Goal: Task Accomplishment & Management: Manage account settings

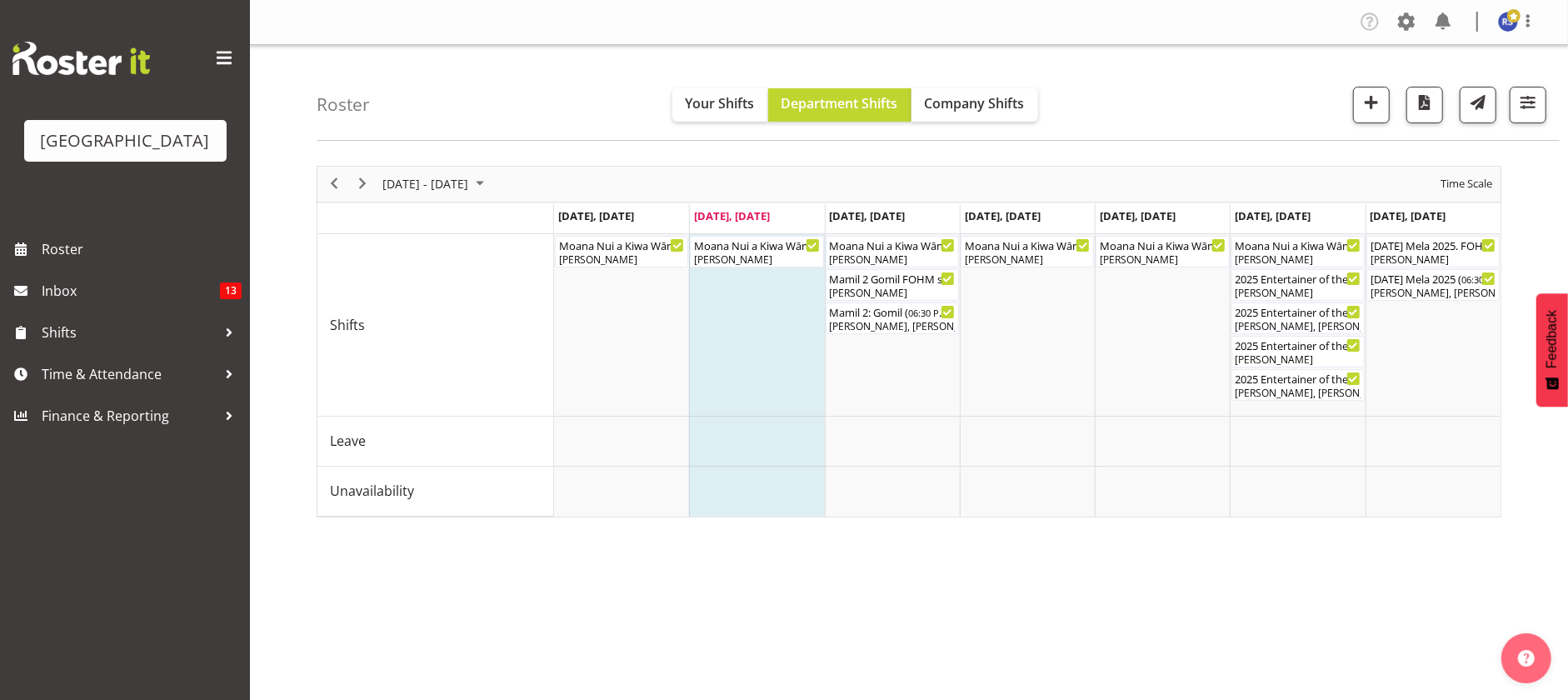
click at [1413, 290] on div "Dillyn Shine, Tommy Shorter, Sumner Raos, Max Allan, Chris Darlington, Skye Col…" at bounding box center [1432, 294] width 125 height 15
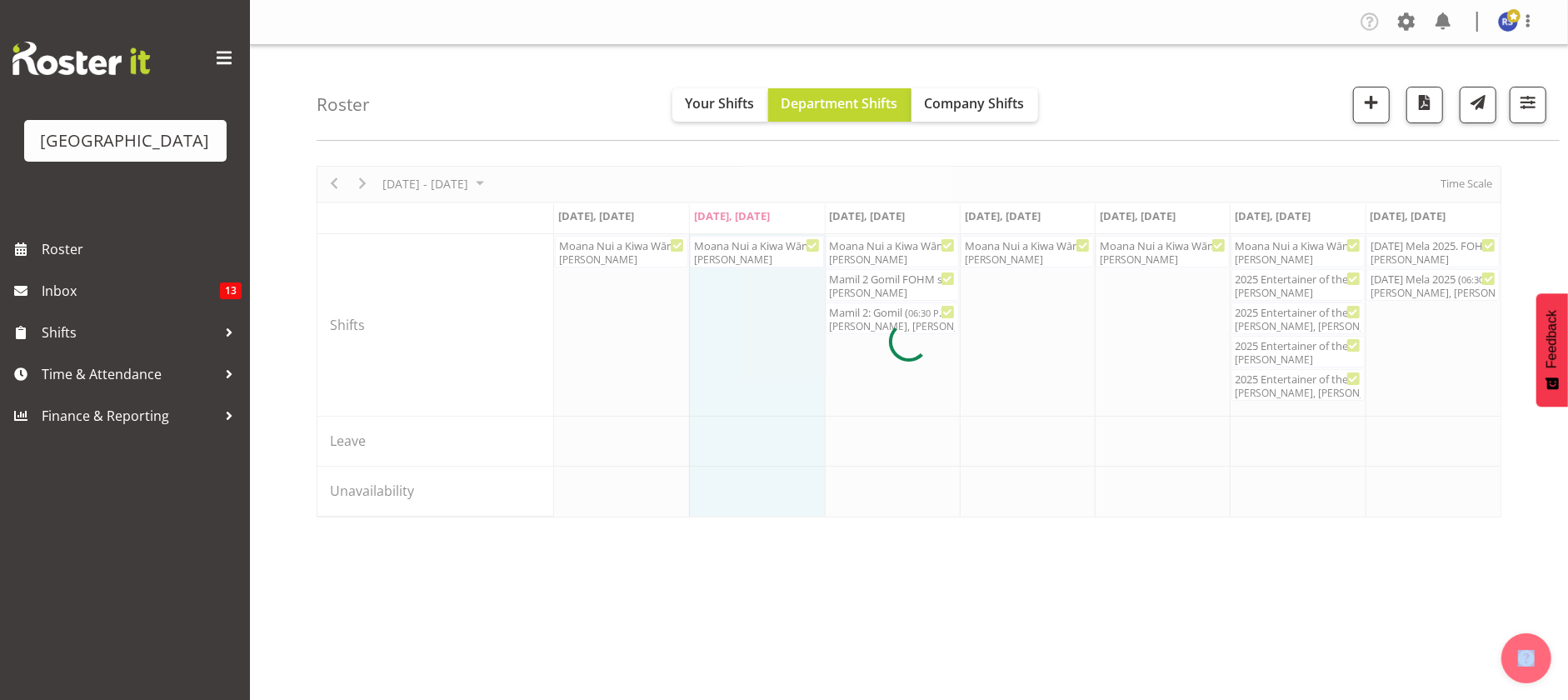
click at [1413, 290] on div at bounding box center [909, 342] width 1185 height 352
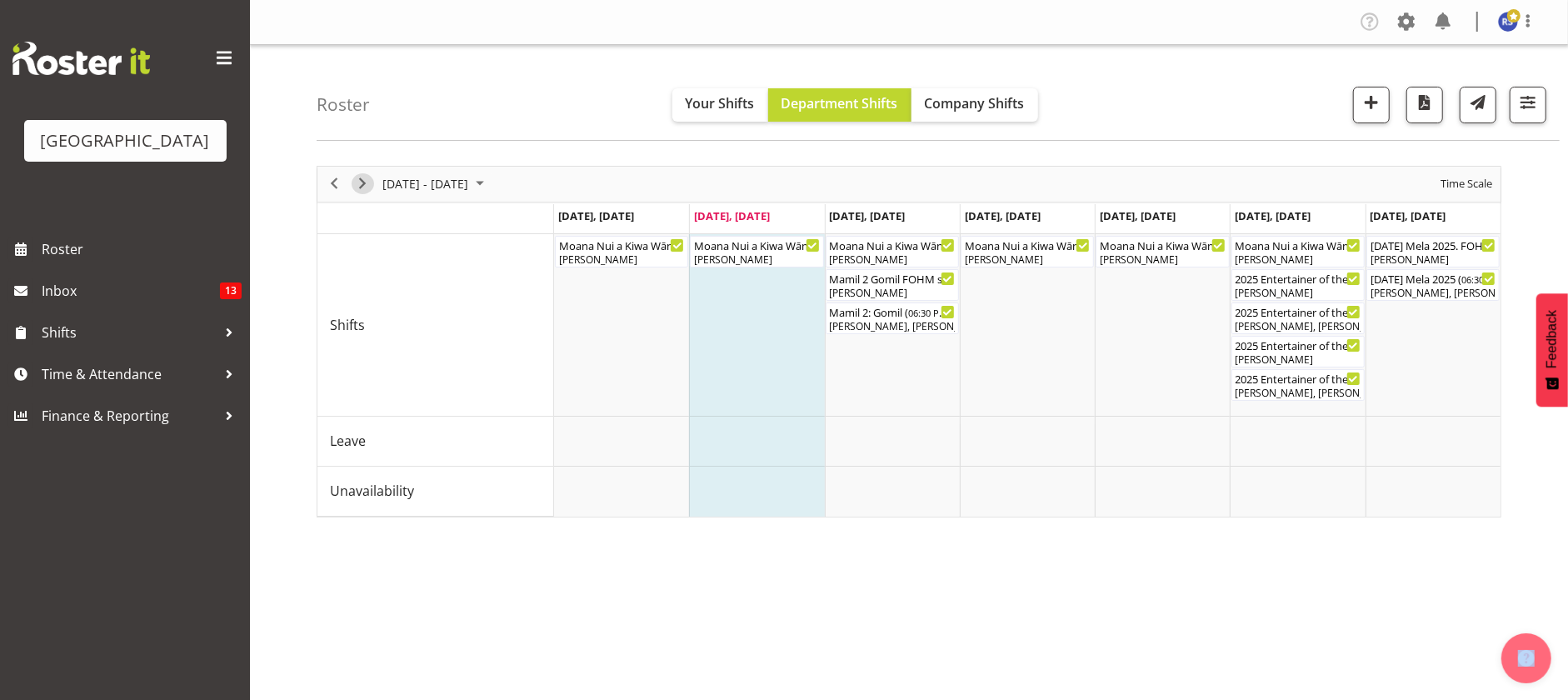
click at [365, 183] on span "Next" at bounding box center [362, 183] width 20 height 21
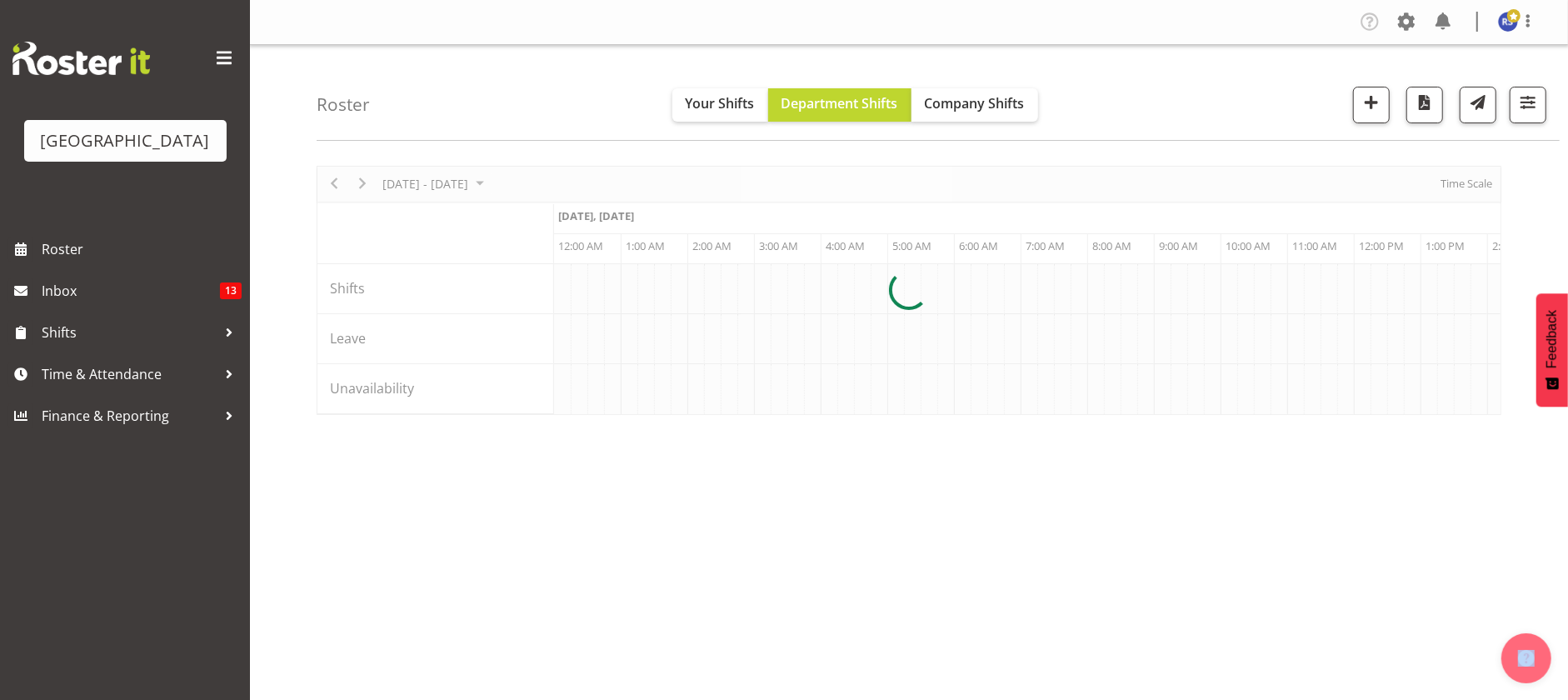
click at [1458, 183] on div at bounding box center [909, 290] width 1185 height 249
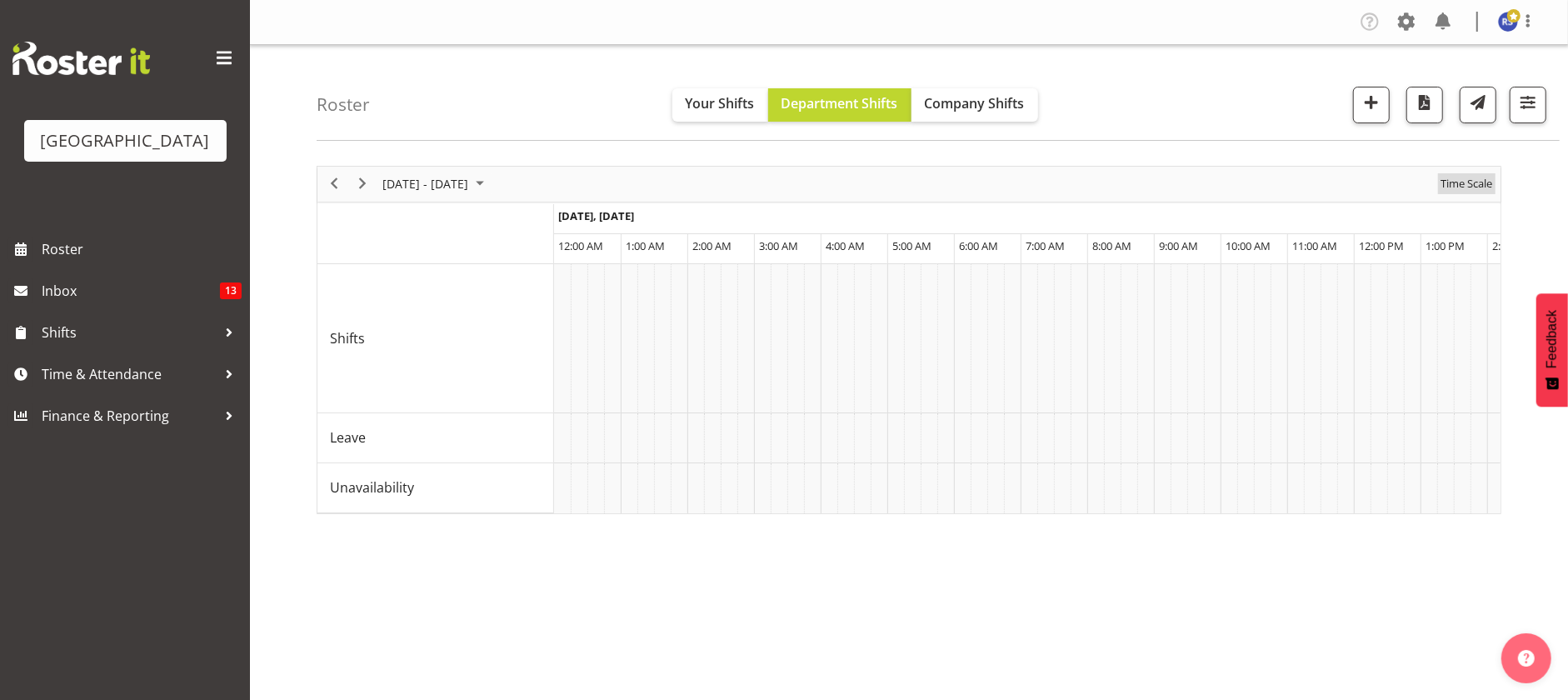
click at [1458, 183] on span "Time Scale" at bounding box center [1466, 183] width 55 height 21
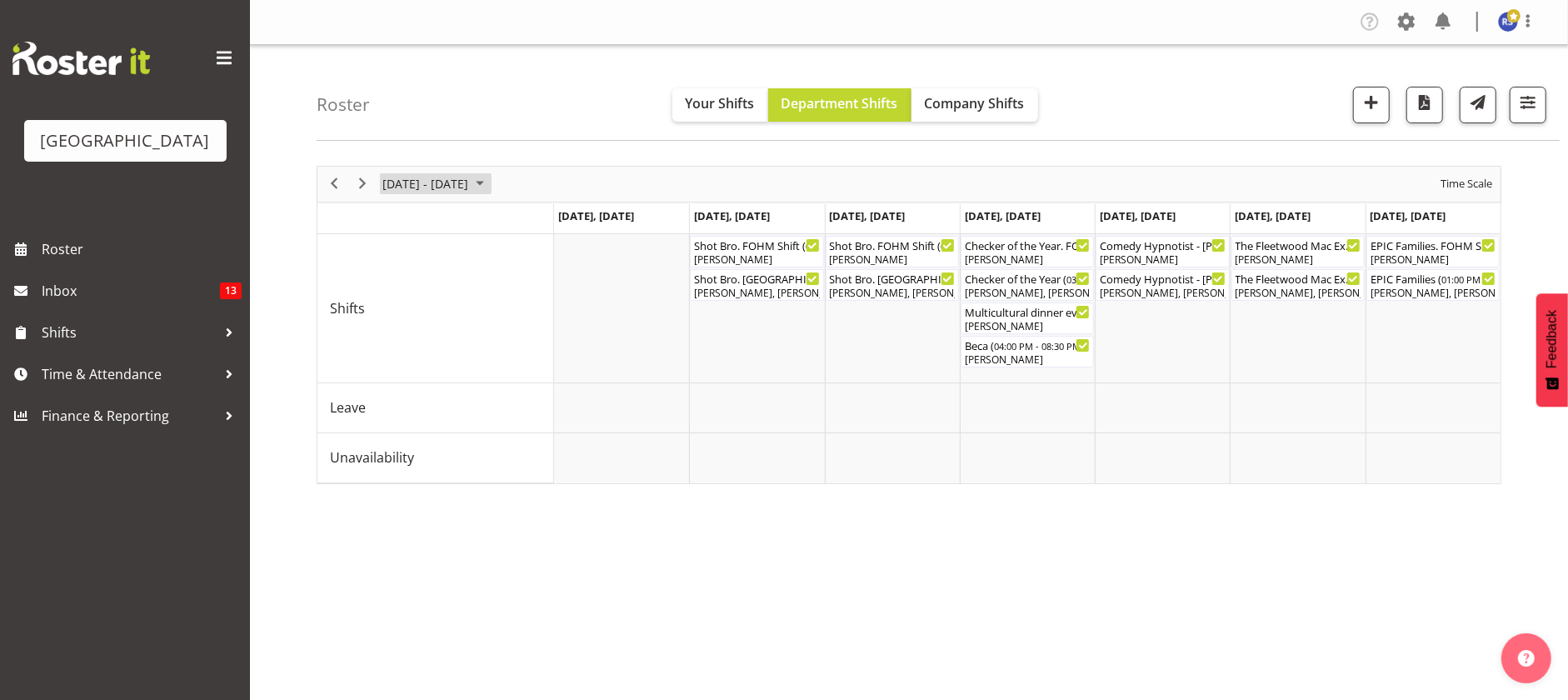
click at [490, 180] on span "September 2025" at bounding box center [481, 183] width 20 height 21
click at [400, 399] on span "27" at bounding box center [399, 396] width 25 height 25
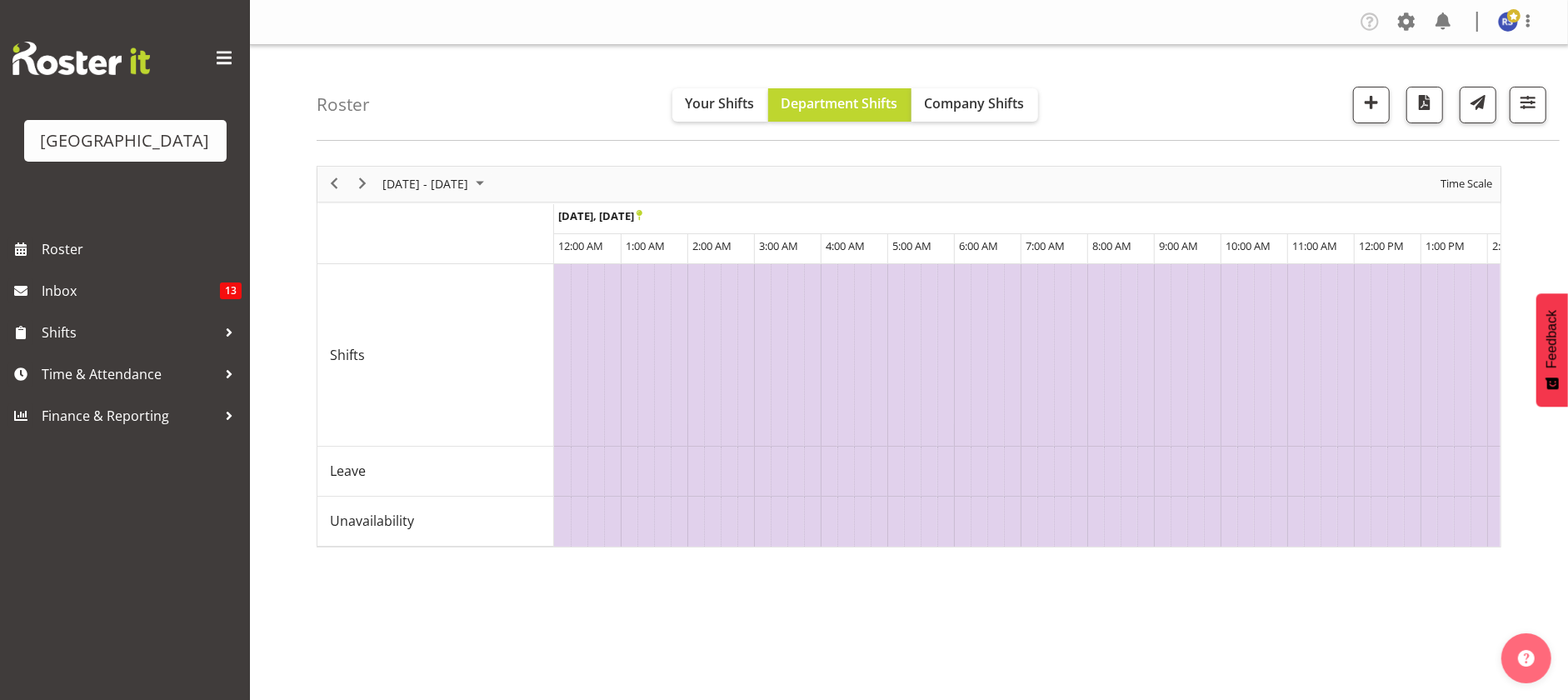
click at [1466, 183] on div "Oct 27 - Nov 02, 2025 Today Day Week Fortnight Month calendar Month Agenda Time…" at bounding box center [909, 356] width 1185 height 381
click at [1466, 183] on span "Time Scale" at bounding box center [1466, 183] width 55 height 21
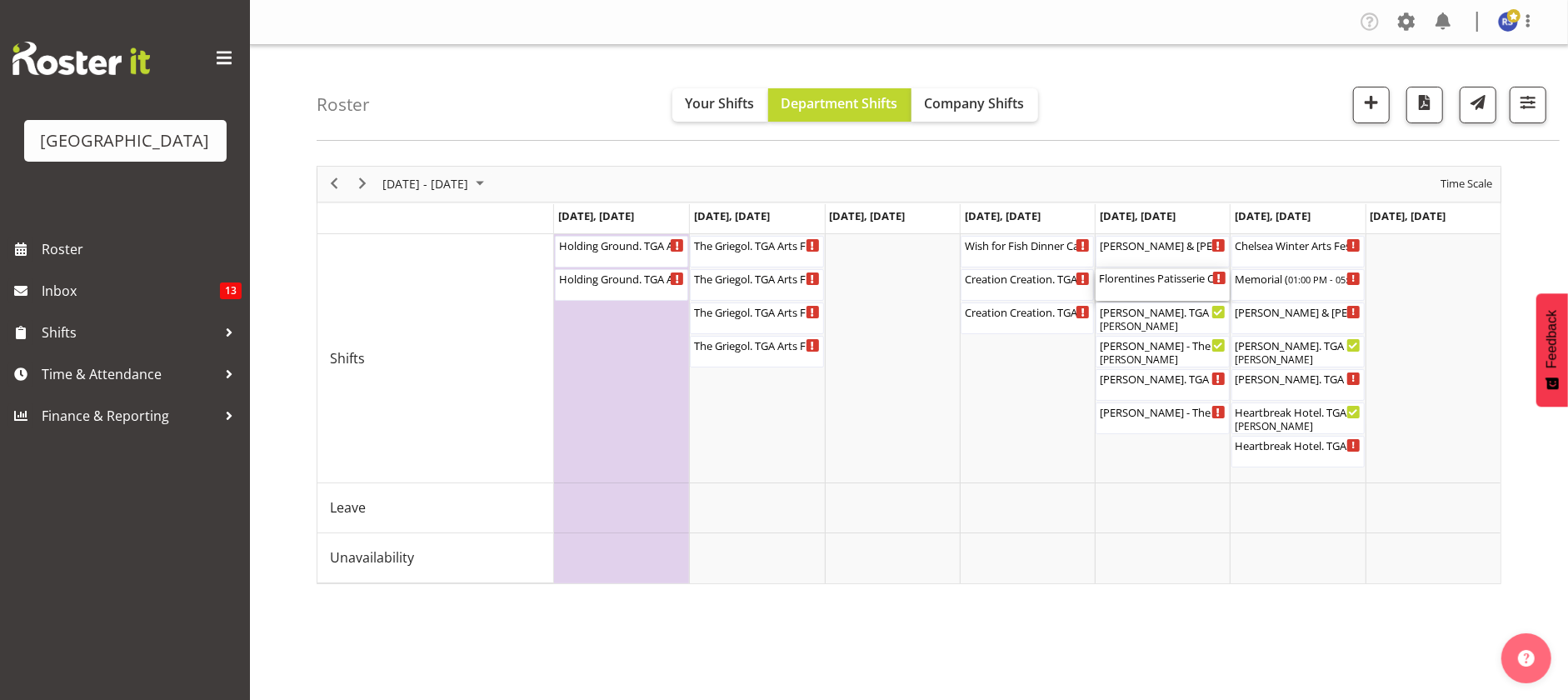
click at [1154, 286] on div "Florentines Patisserie Christmas Party Cargo Shed ( 03:00 PM - 11:59 PM )" at bounding box center [1161, 285] width 126 height 31
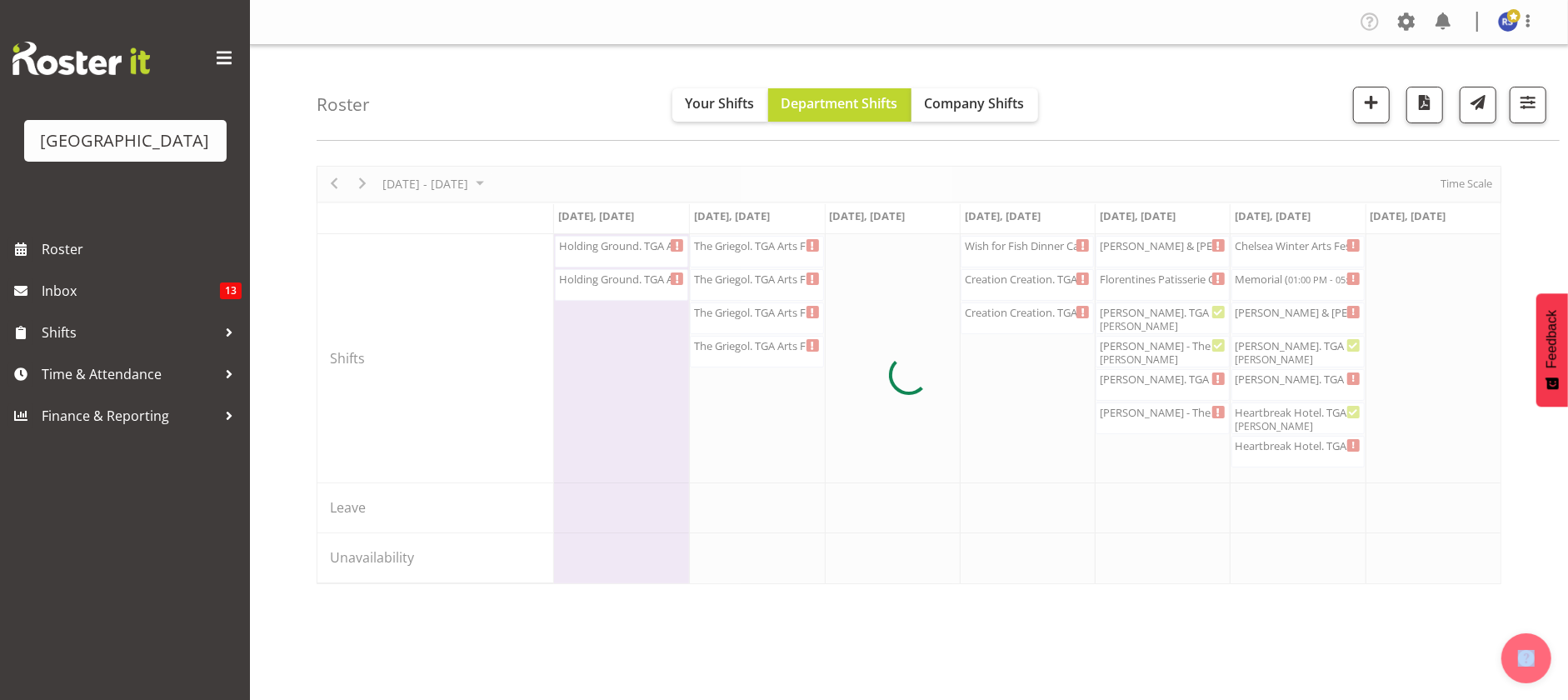
click at [1154, 286] on div at bounding box center [909, 375] width 1185 height 419
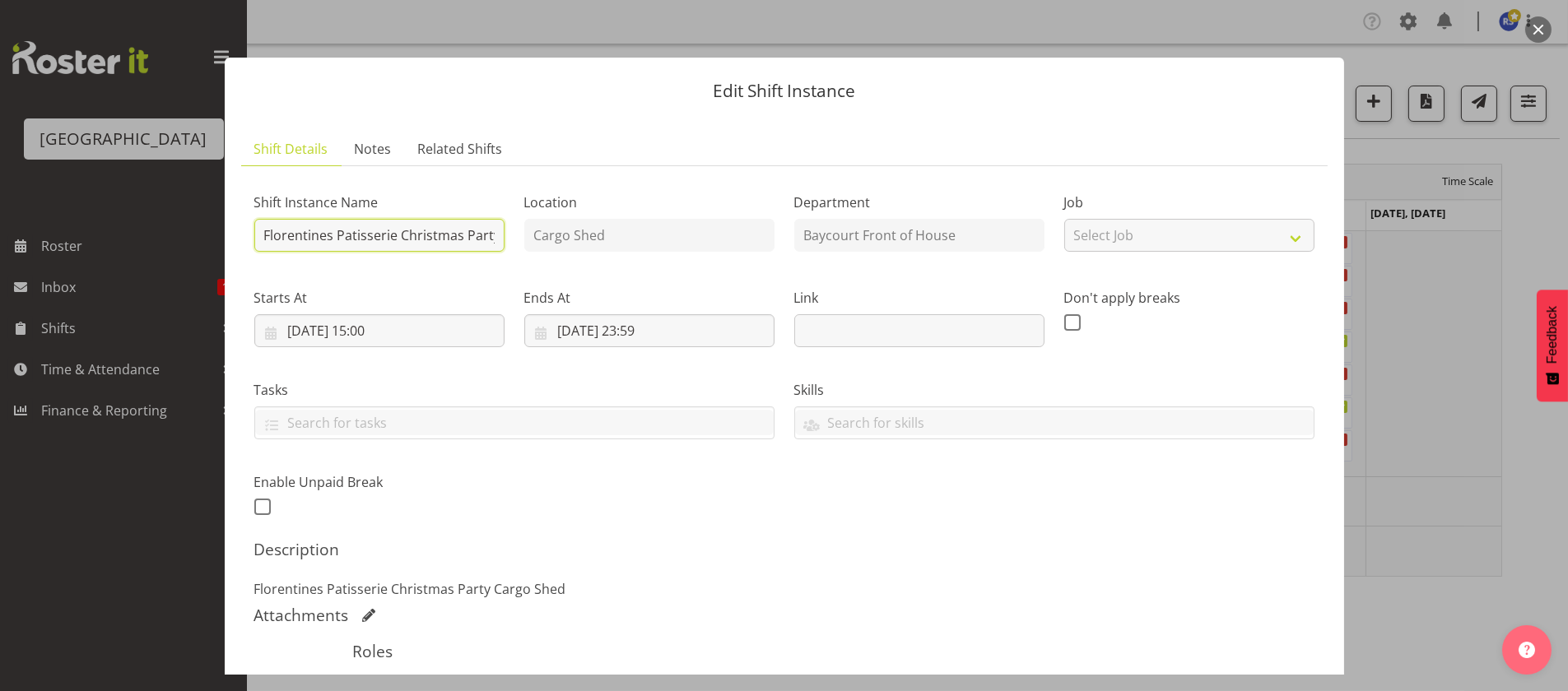
click at [442, 233] on input "Florentines Patisserie Christmas Party Cargo Shed" at bounding box center [379, 235] width 250 height 33
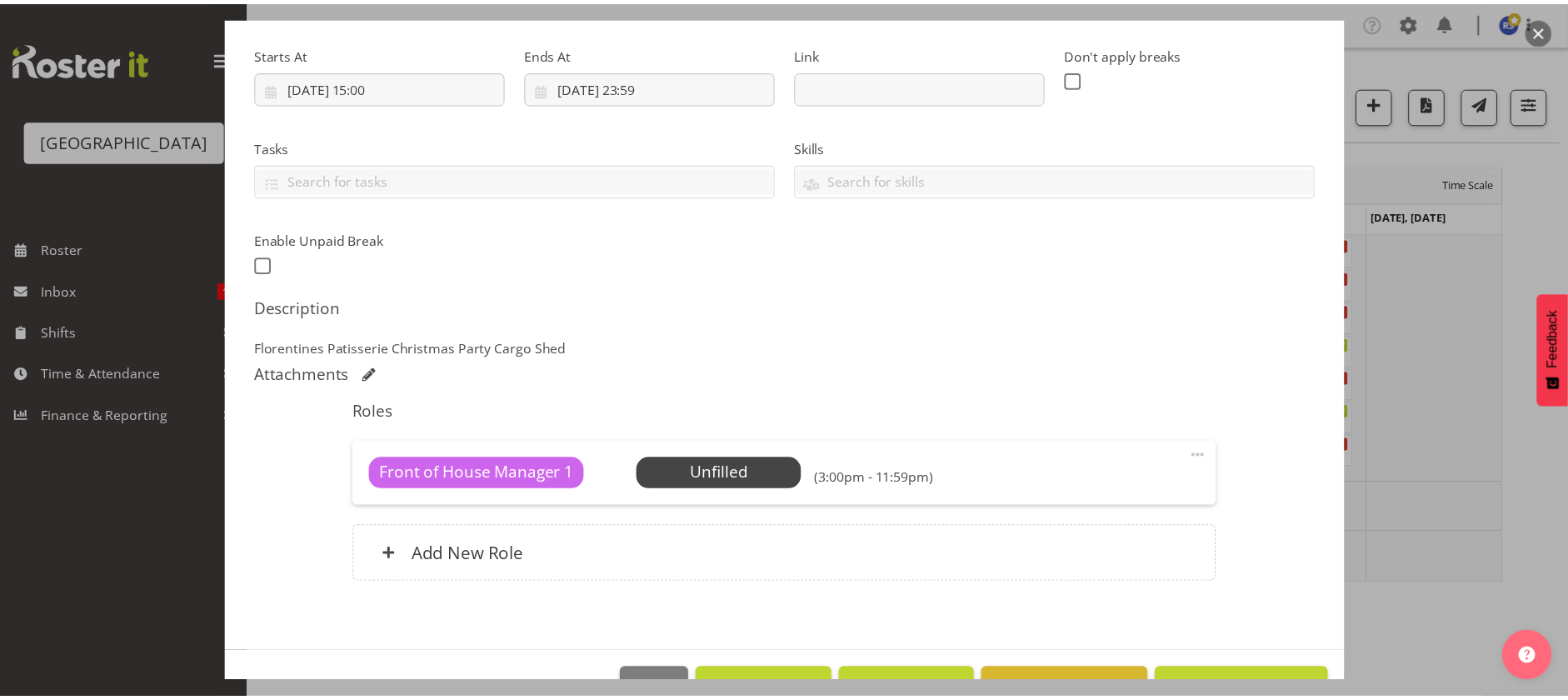
scroll to position [296, 0]
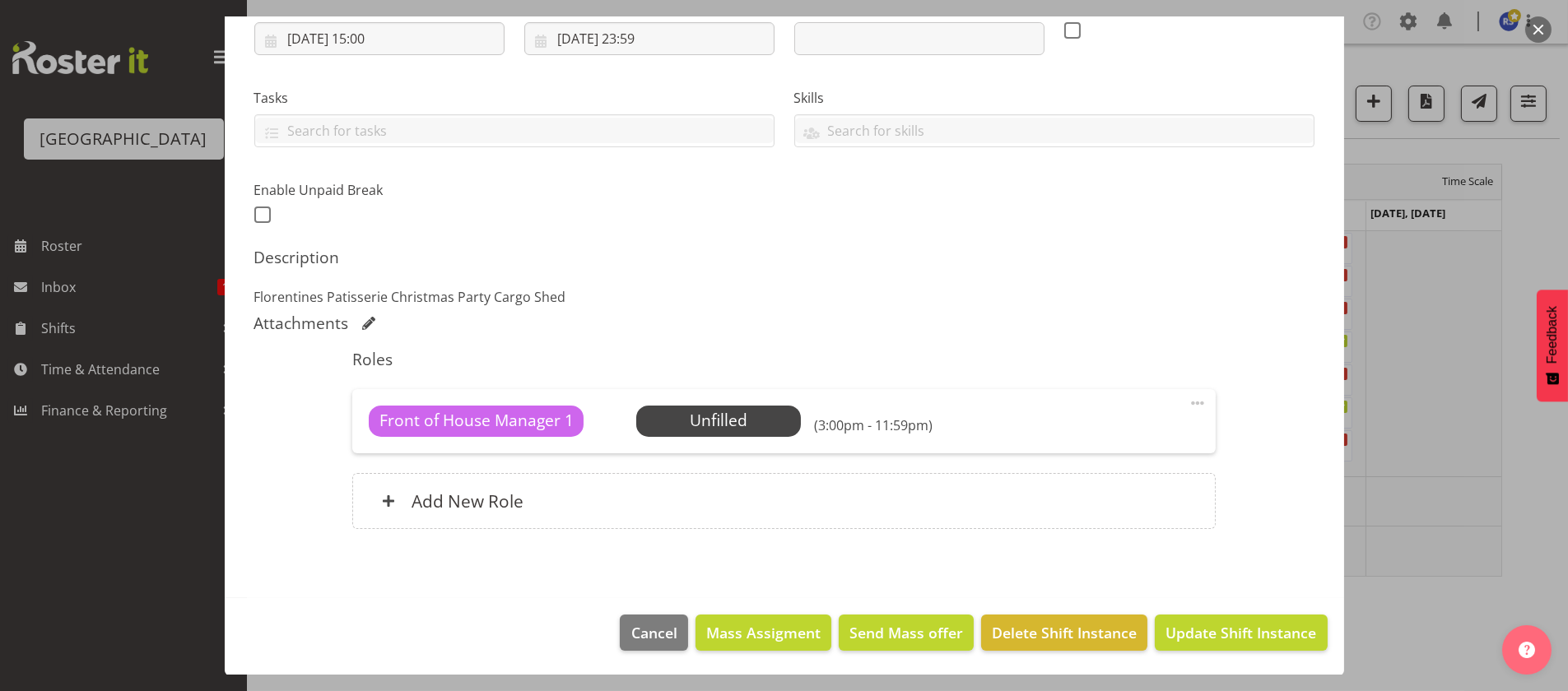
click at [0, 0] on span "Select Employee" at bounding box center [0, 0] width 0 height 0
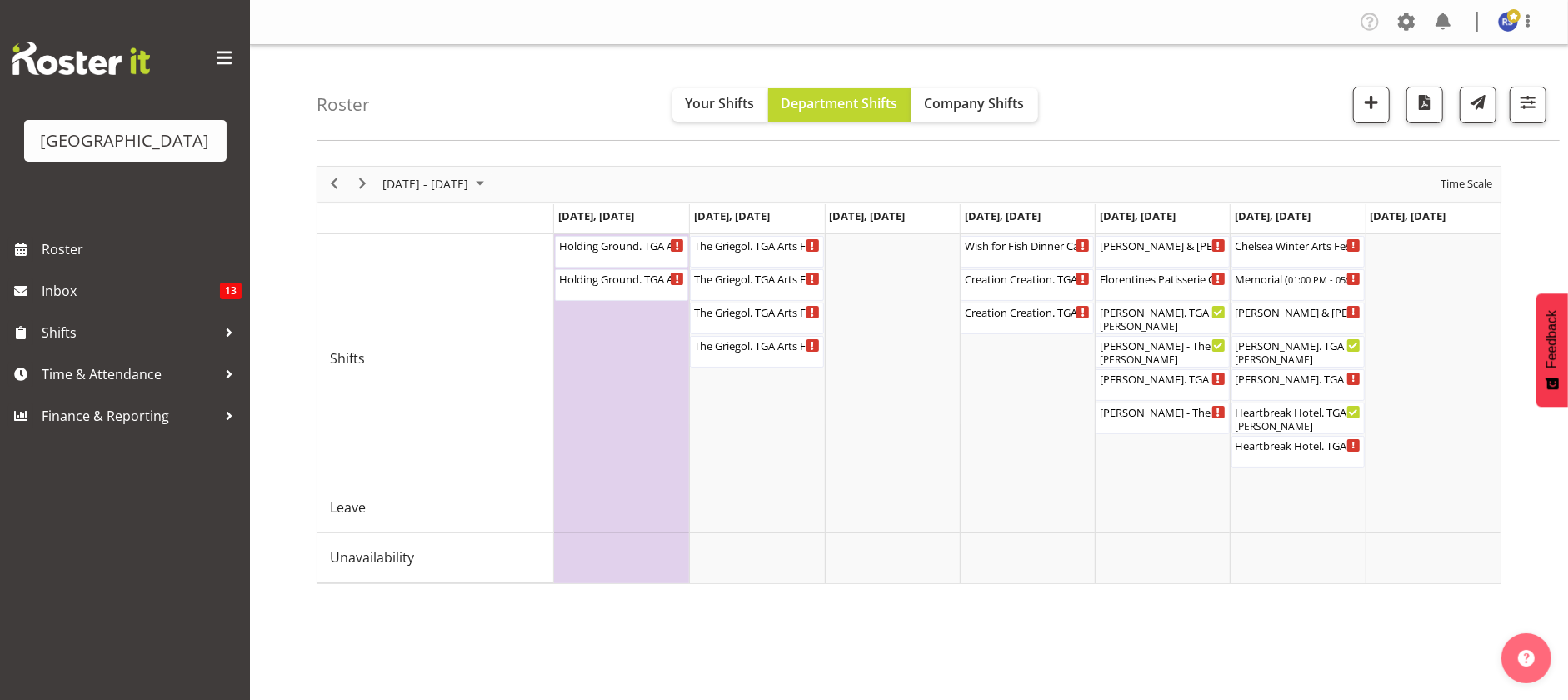
click at [895, 255] on td "Timeline Week of October 27, 2025" at bounding box center [892, 358] width 135 height 249
click at [1374, 102] on span "button" at bounding box center [1372, 103] width 22 height 22
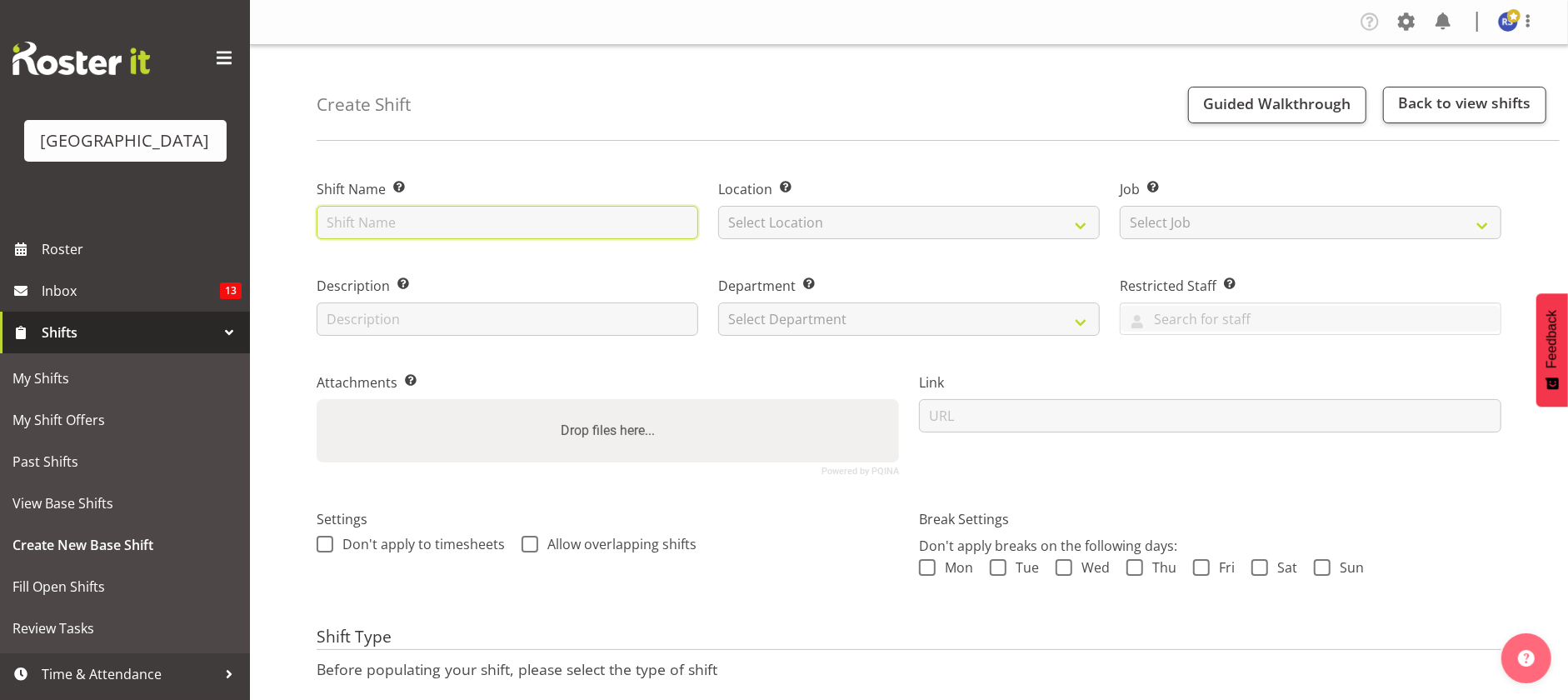
click at [578, 231] on input "text" at bounding box center [507, 222] width 381 height 33
drag, startPoint x: 466, startPoint y: 228, endPoint x: 300, endPoint y: 215, distance: 166.5
click at [300, 215] on div "Create Shift Guided Walkthrough Back to view shifts Shift Name Enter a name for…" at bounding box center [908, 432] width 1318 height 776
type input "Ignite7 Dinner test"
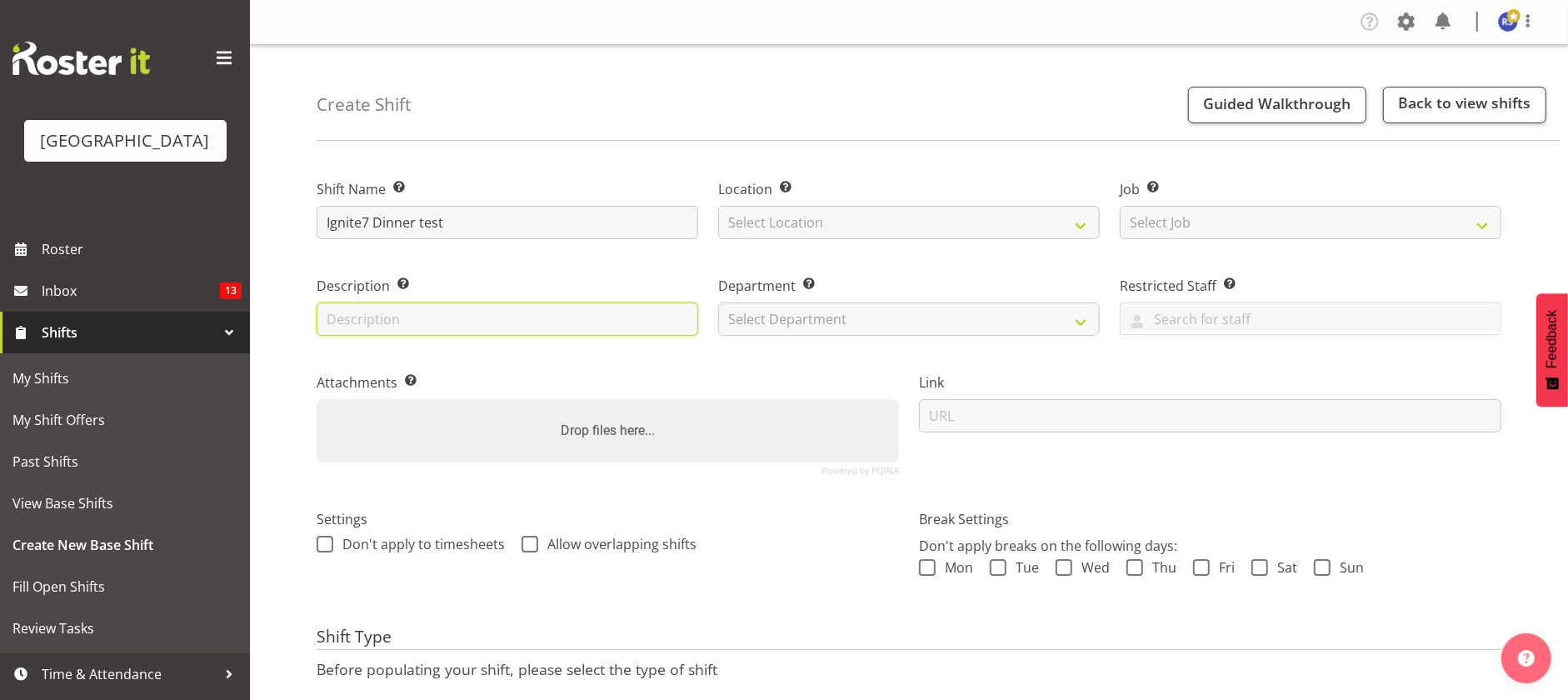
click at [345, 321] on input "text" at bounding box center [507, 319] width 381 height 33
paste input "Ignite7 Dinner test"
type input "Ignite7 Dinner test"
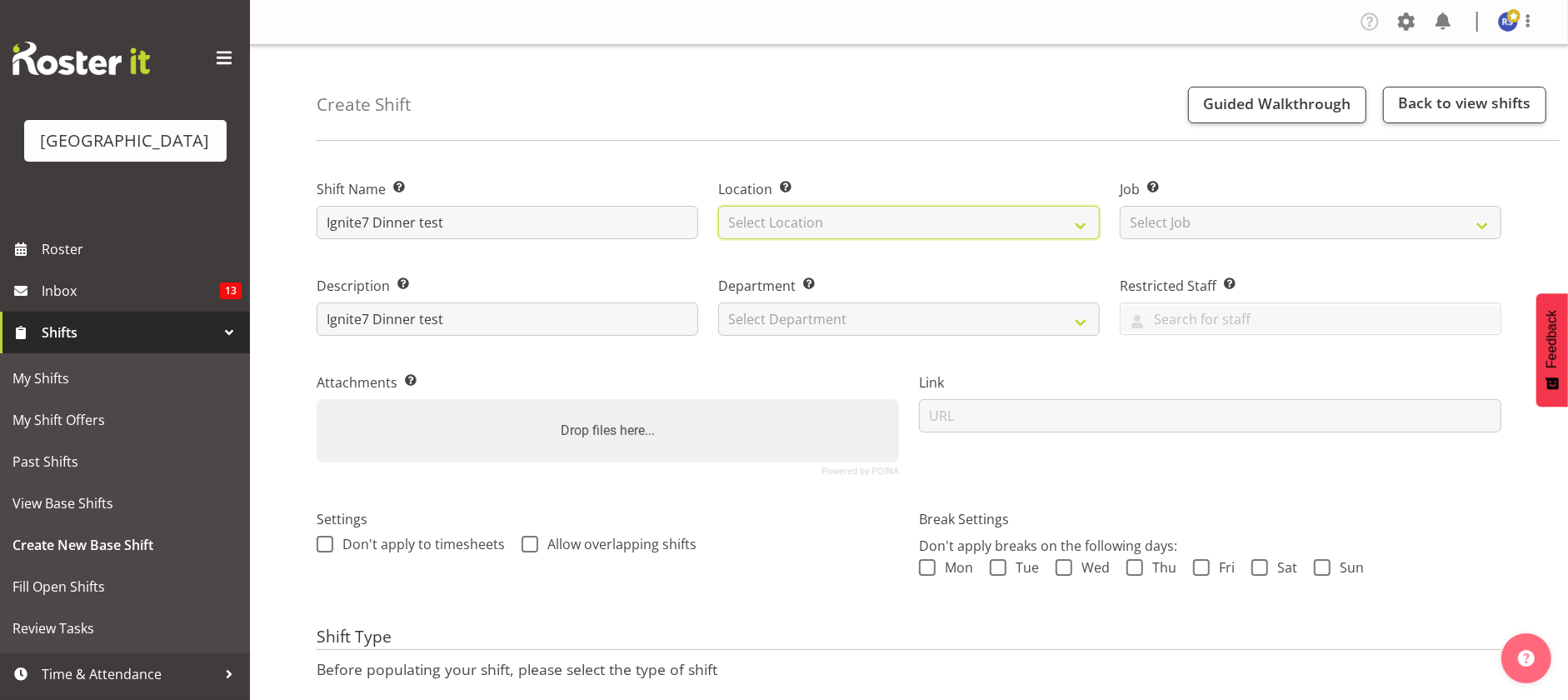
click at [808, 216] on select "Select Location Cargo Shed Cargo Shed Historic Village Baycourt Community and A…" at bounding box center [908, 222] width 381 height 33
select select "1119"
click at [718, 206] on select "Select Location Cargo Shed Cargo Shed Historic Village Baycourt Community and A…" at bounding box center [908, 222] width 381 height 33
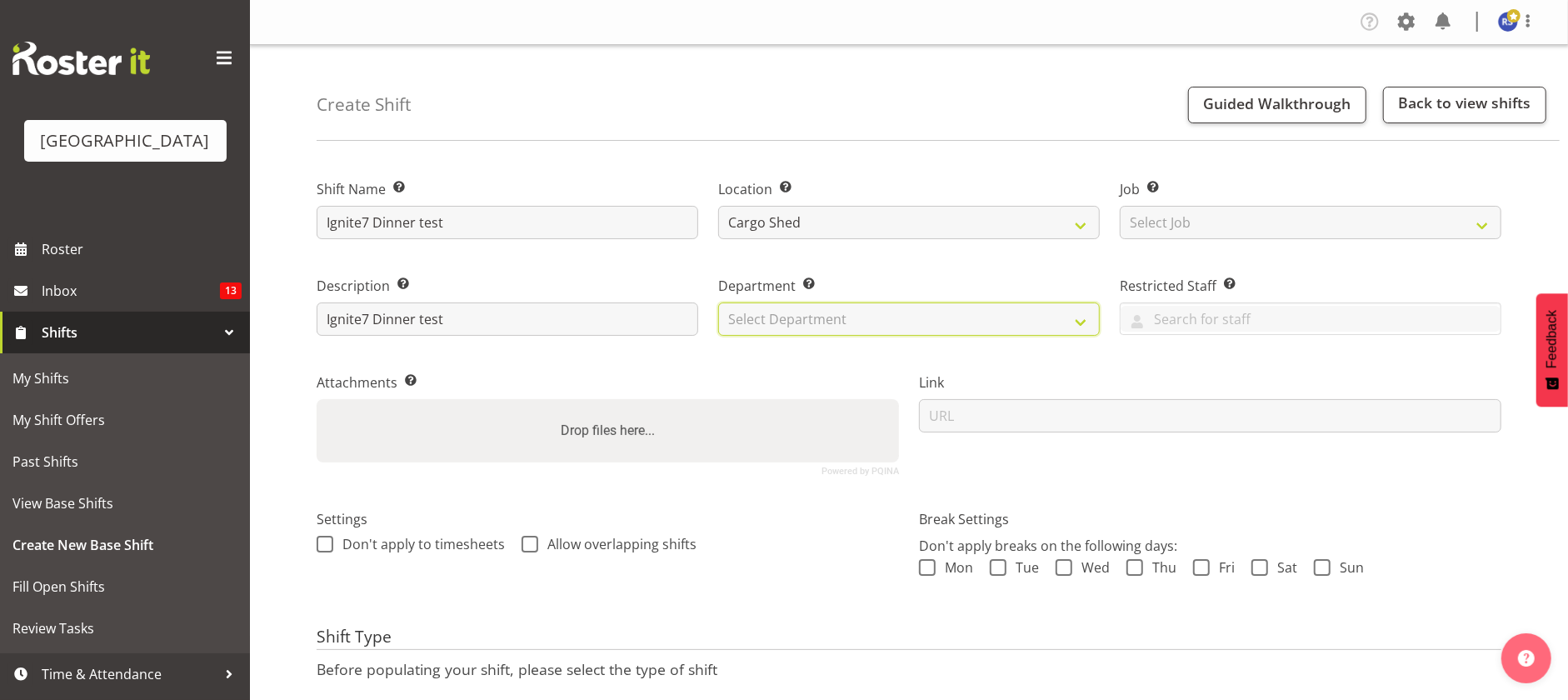
click at [781, 319] on select "Select Department Baycourt Front of House Baycourt Technical" at bounding box center [908, 319] width 381 height 33
select select "791"
click at [718, 302] on select "Select Department Baycourt Front of House Baycourt Technical" at bounding box center [908, 319] width 381 height 33
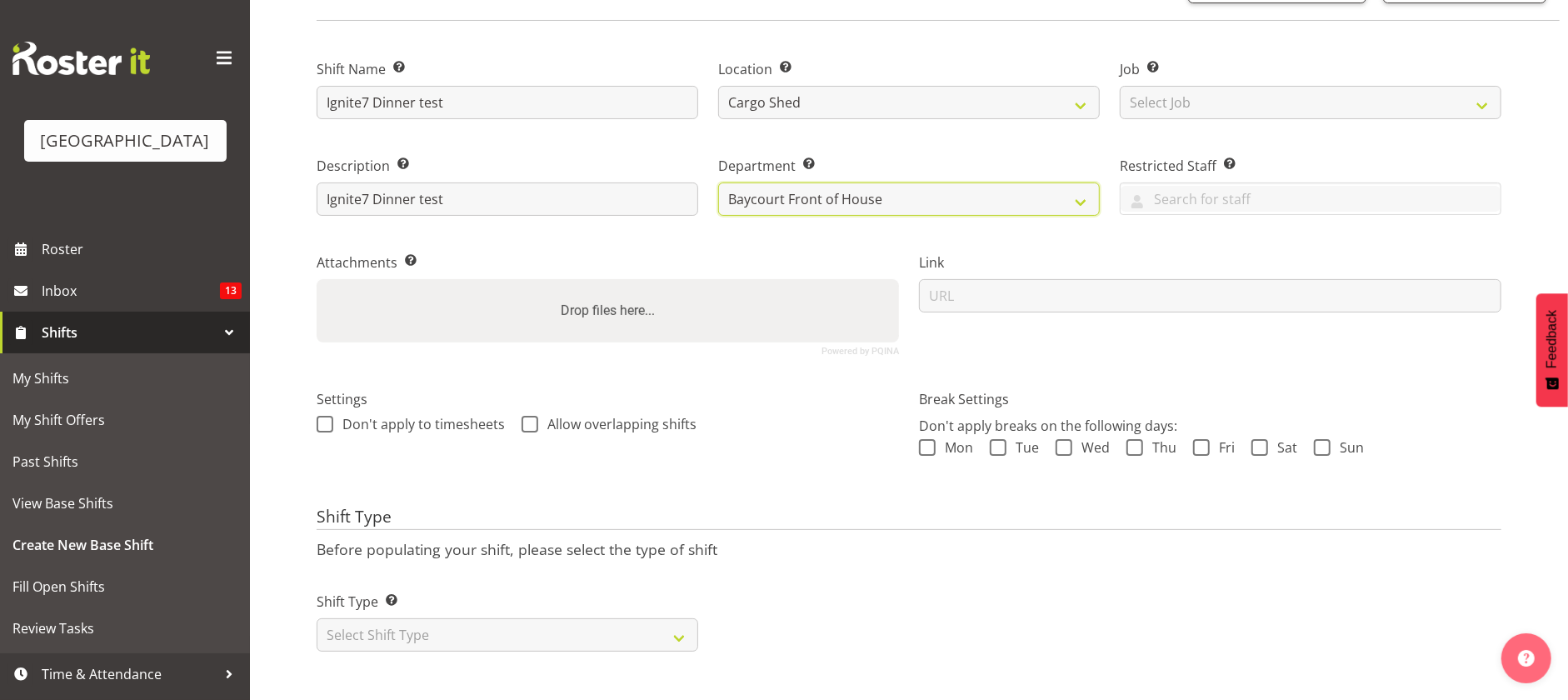
scroll to position [138, 0]
click at [613, 618] on select "Select Shift Type One Off Shift Recurring Shift Rotating Shift" at bounding box center [507, 635] width 381 height 33
select select "one_off"
click at [317, 618] on select "Select Shift Type One Off Shift Recurring Shift Rotating Shift" at bounding box center [507, 635] width 381 height 33
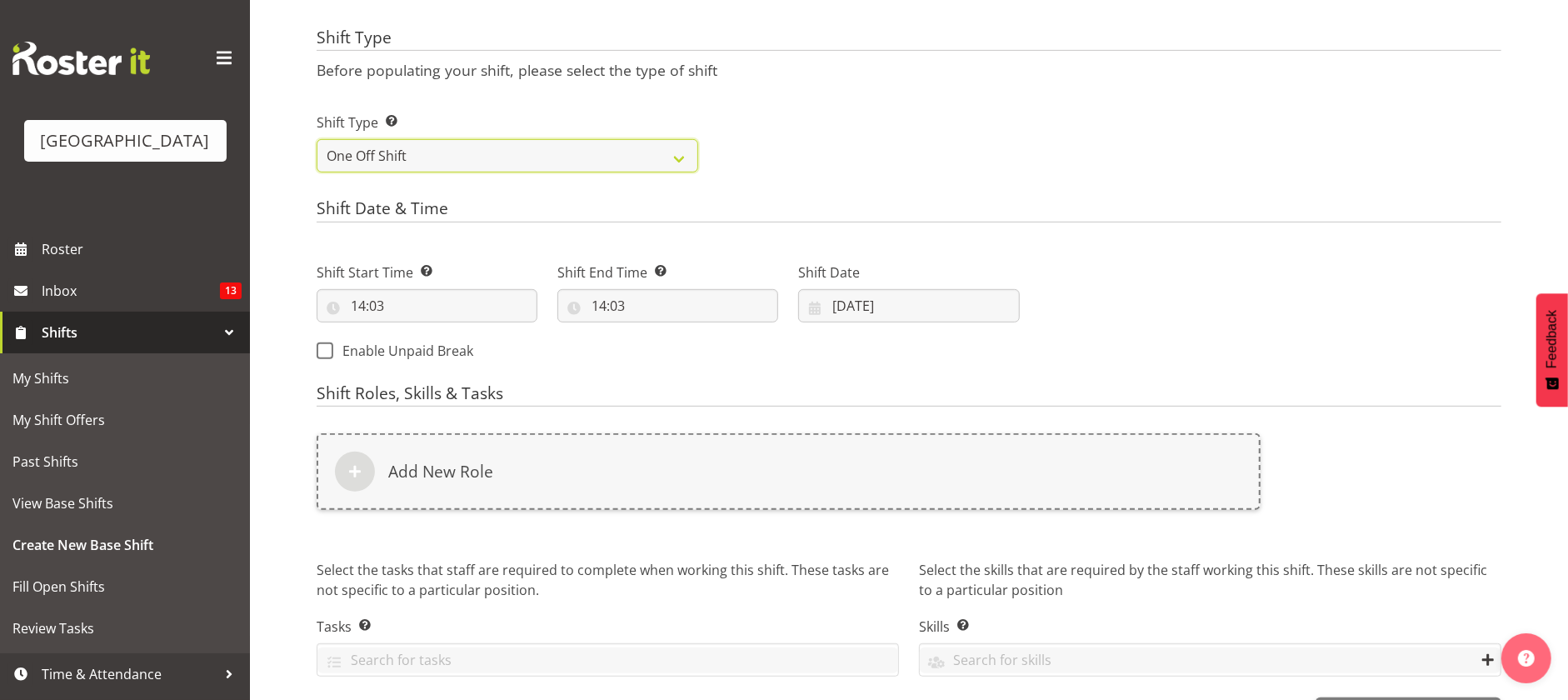
scroll to position [639, 0]
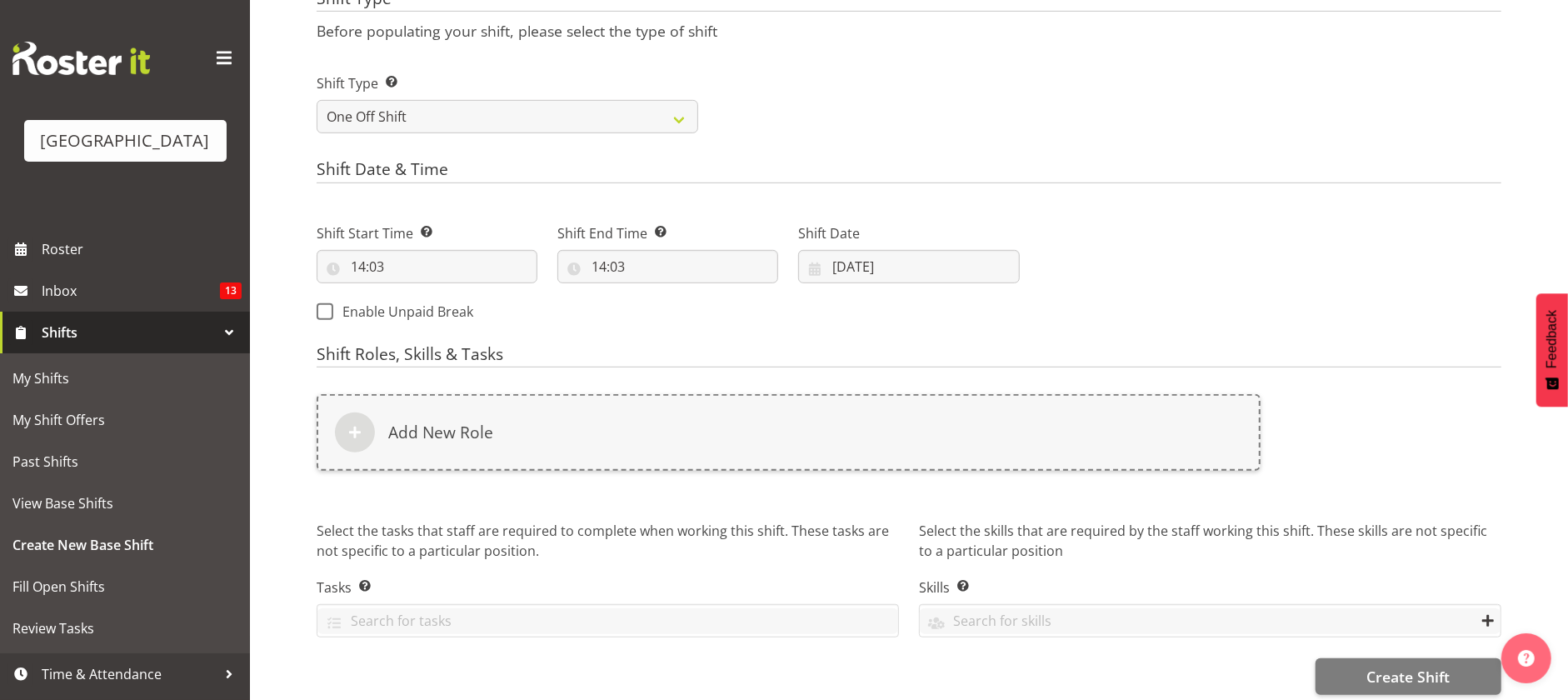
click at [927, 421] on div "Add New Role" at bounding box center [789, 432] width 944 height 76
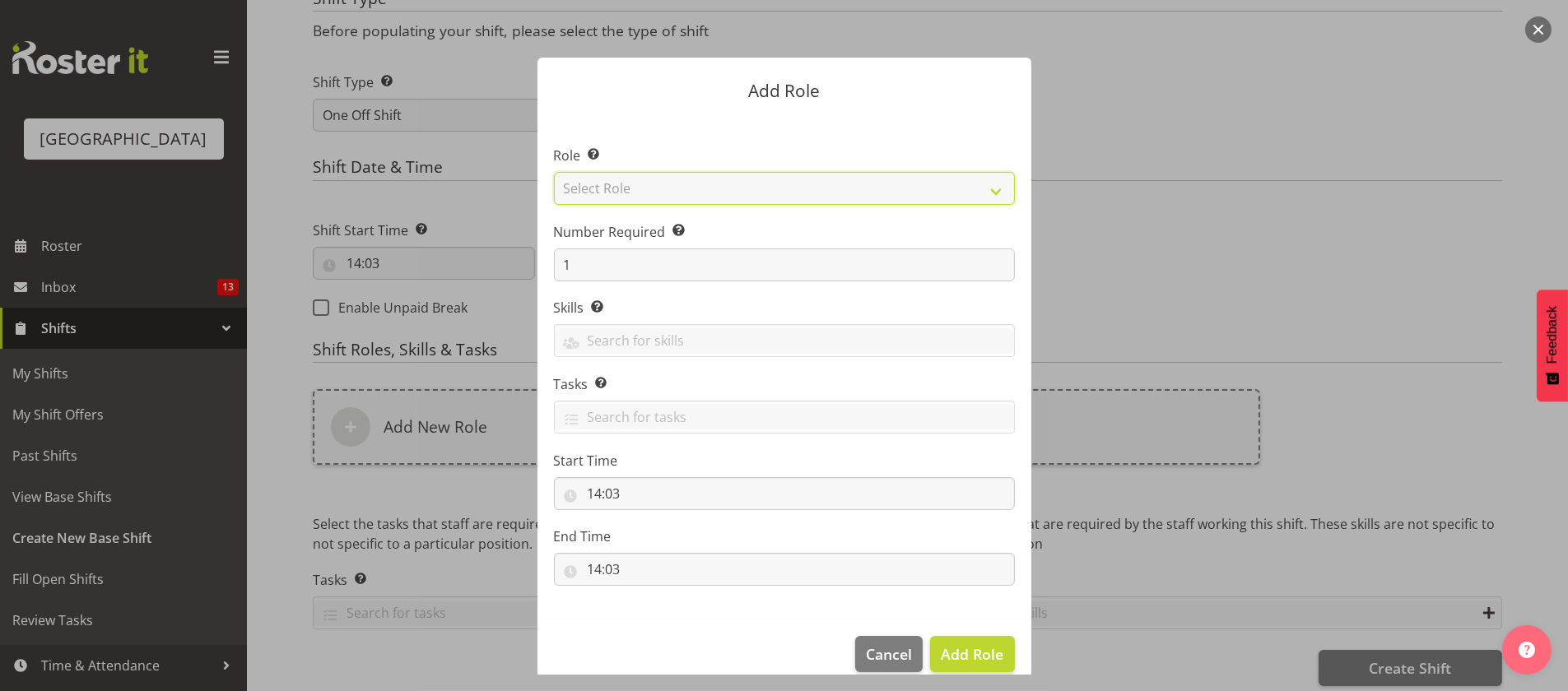
click at [735, 192] on select "Select Role Audio Bar Bar Runner Bar Training Box Office Cargo Shed Venue Rep C…" at bounding box center [784, 188] width 461 height 33
select select "1411"
click at [553, 172] on select "Select Role Audio Bar Bar Runner Bar Training Box Office Cargo Shed Venue Rep C…" at bounding box center [784, 188] width 461 height 33
click at [960, 654] on span "Add Role" at bounding box center [972, 654] width 63 height 20
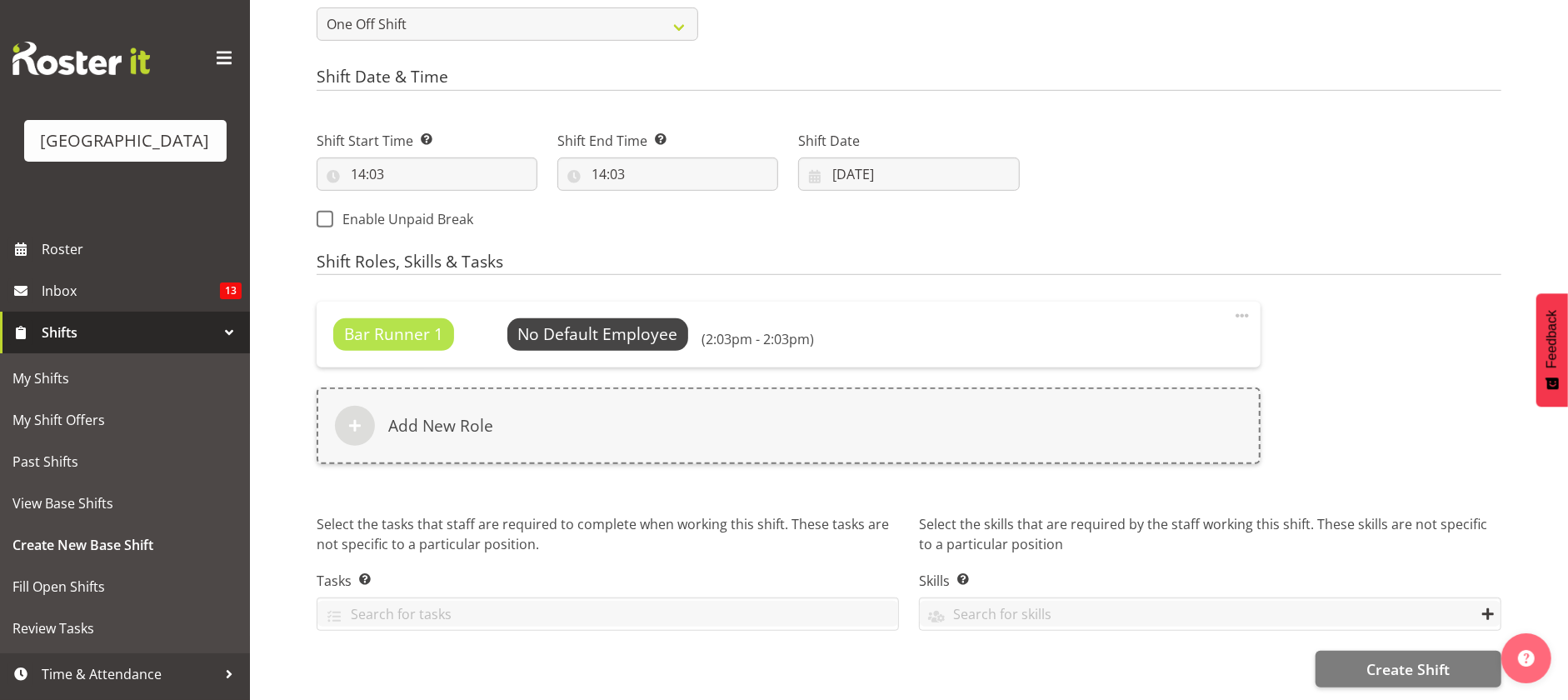
scroll to position [750, 0]
click at [1387, 658] on span "Create Shift" at bounding box center [1408, 669] width 83 height 22
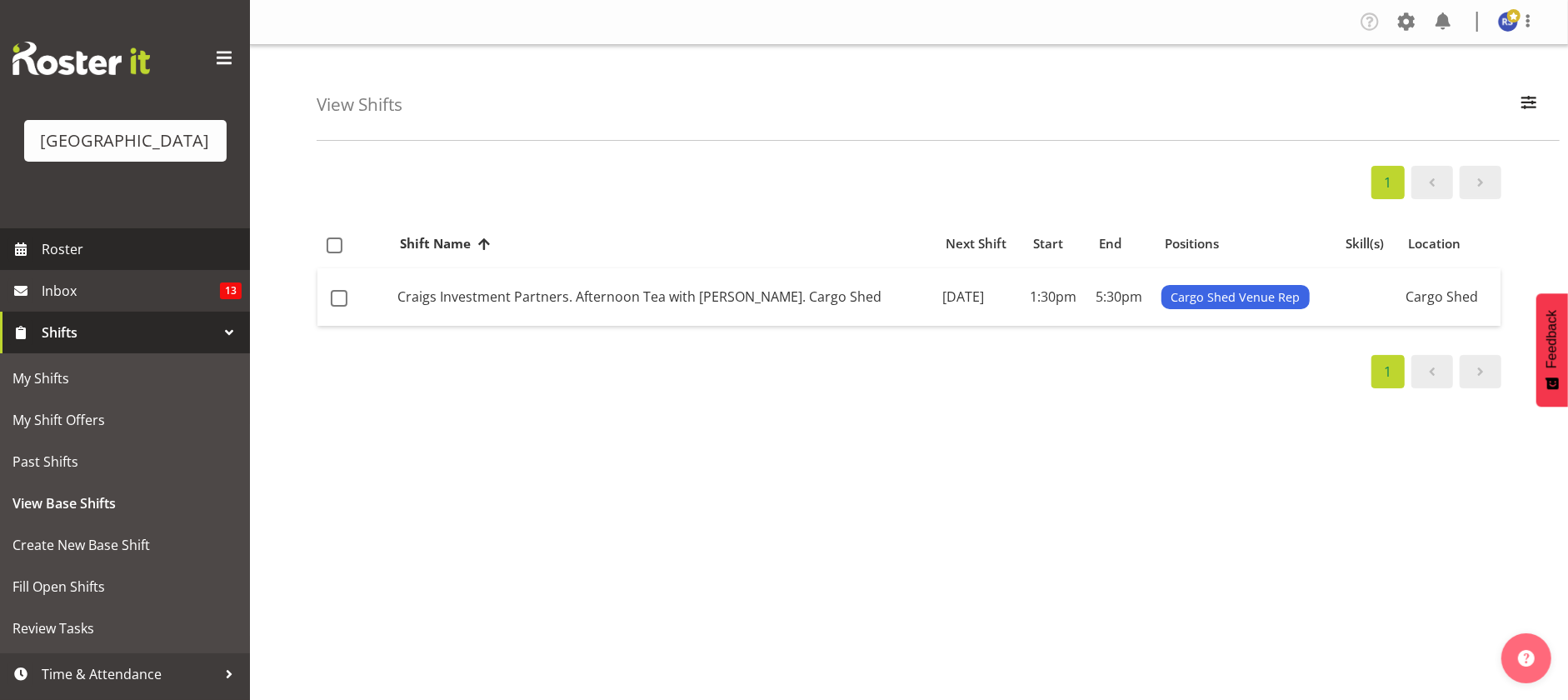
click at [118, 262] on span "Roster" at bounding box center [142, 249] width 200 height 25
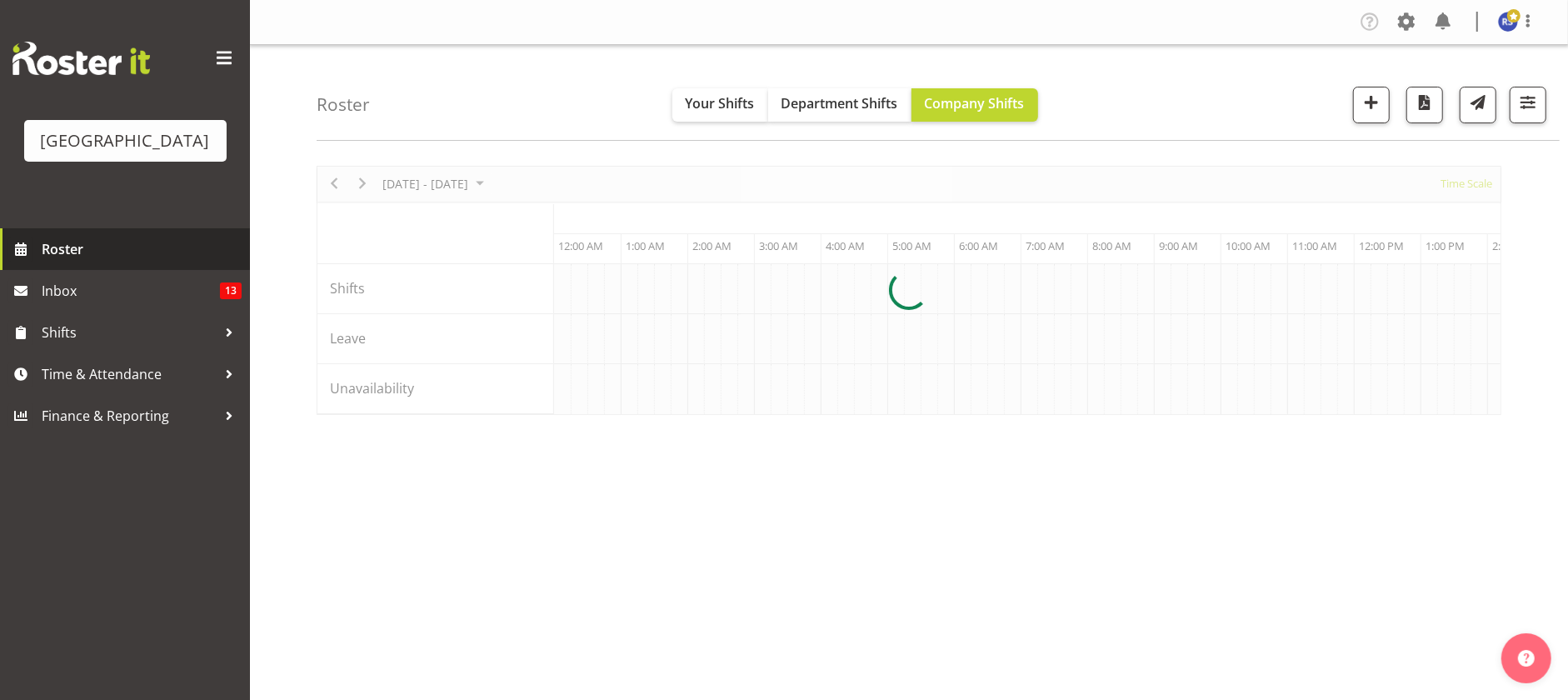
scroll to position [0, 1599]
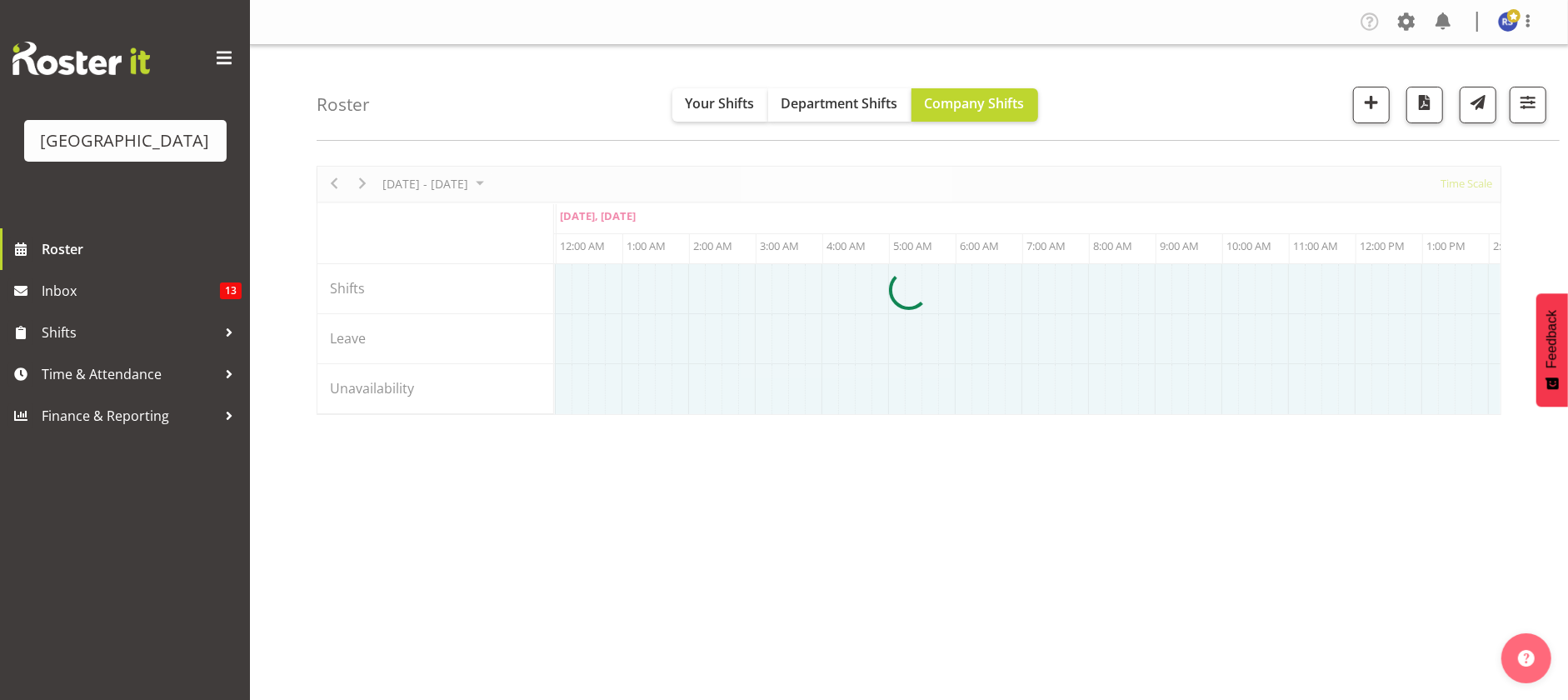
click at [385, 178] on div at bounding box center [909, 290] width 1185 height 249
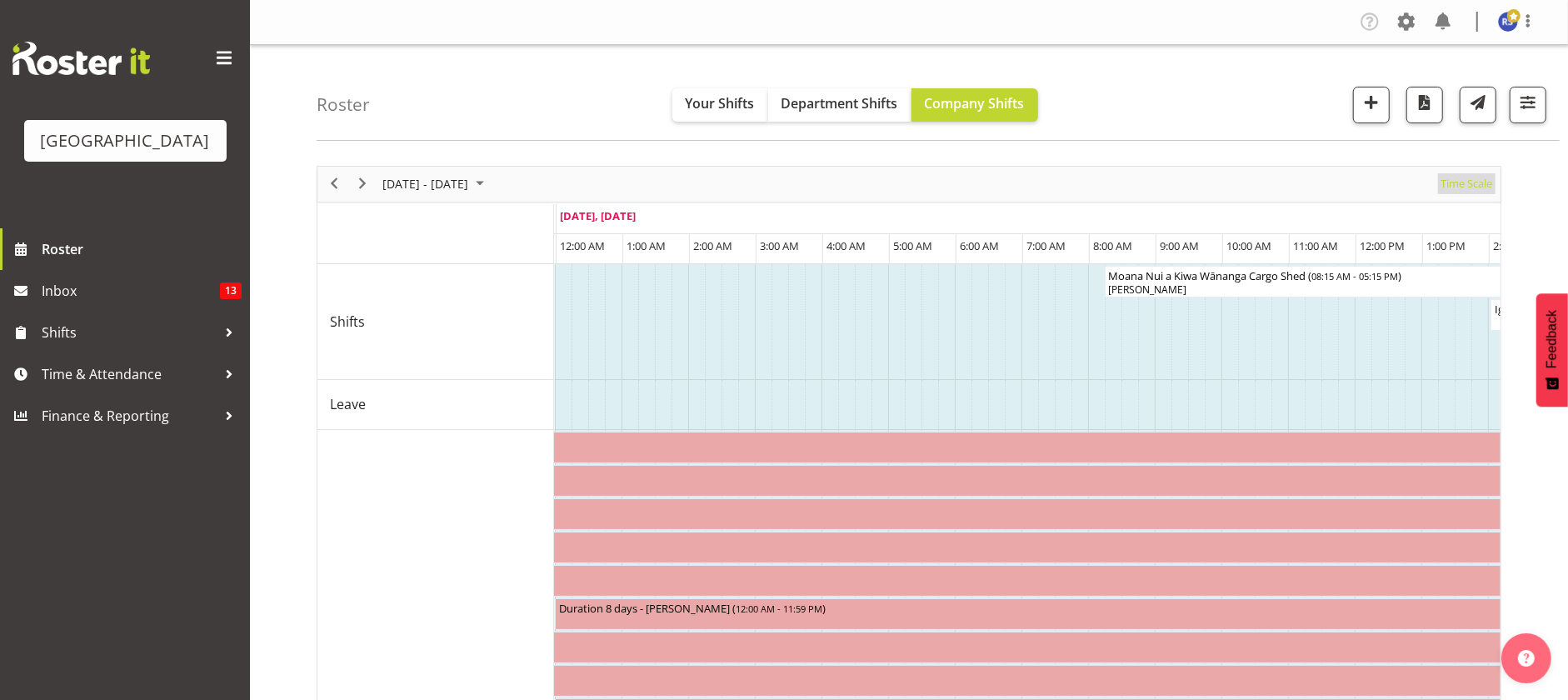
click at [1482, 178] on span "Time Scale" at bounding box center [1466, 183] width 55 height 21
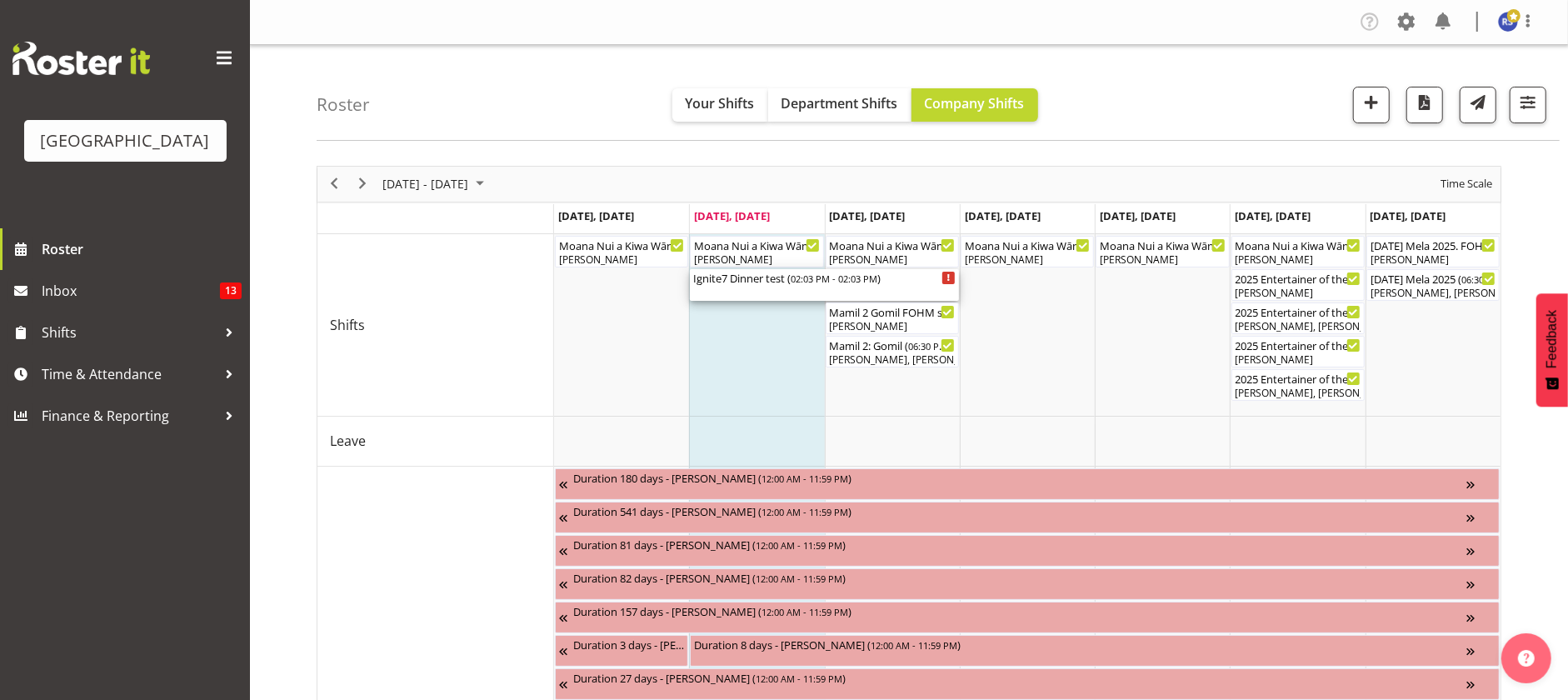
click at [770, 281] on div "Ignite7 Dinner test ( 02:03 PM - 02:03 PM )" at bounding box center [824, 278] width 262 height 17
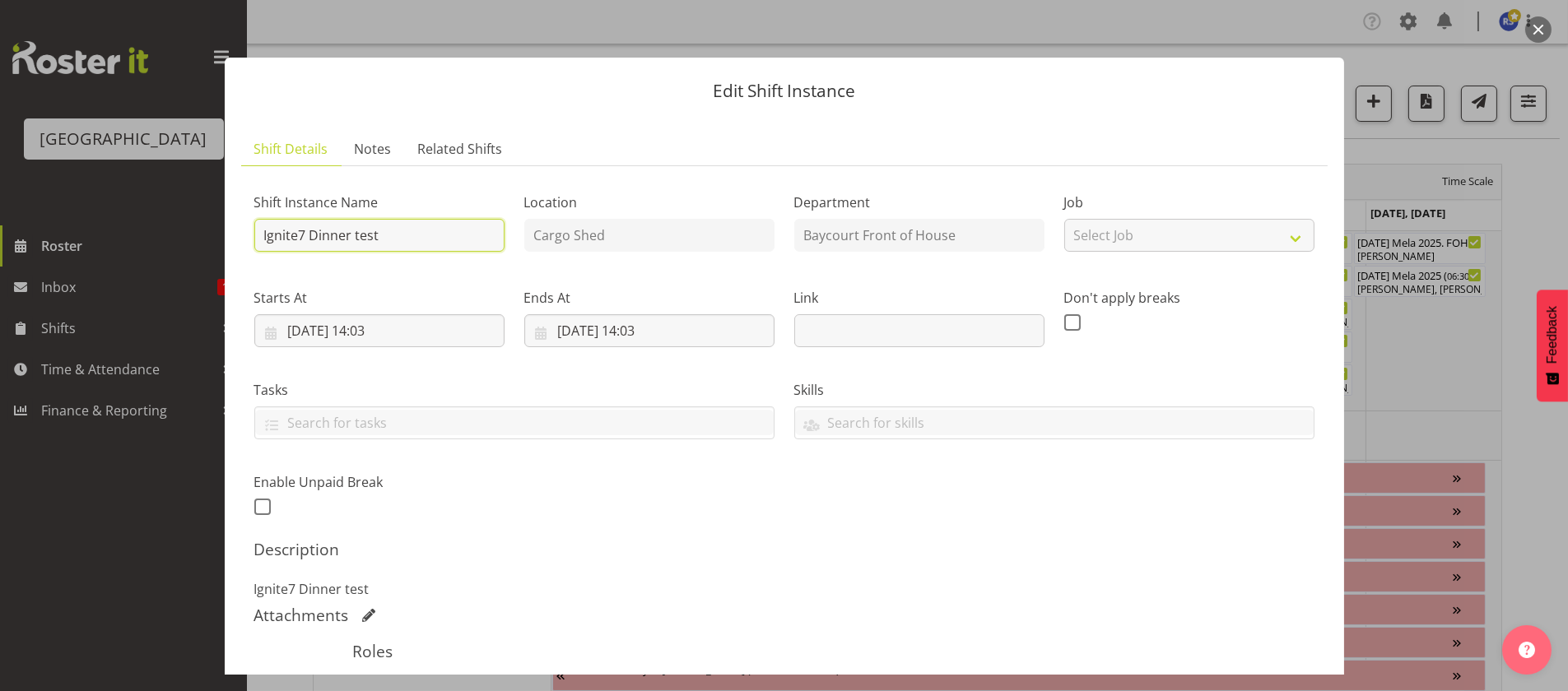
click at [467, 241] on input "Ignite7 Dinner test" at bounding box center [379, 235] width 250 height 33
type input "Ignite7 Dinner"
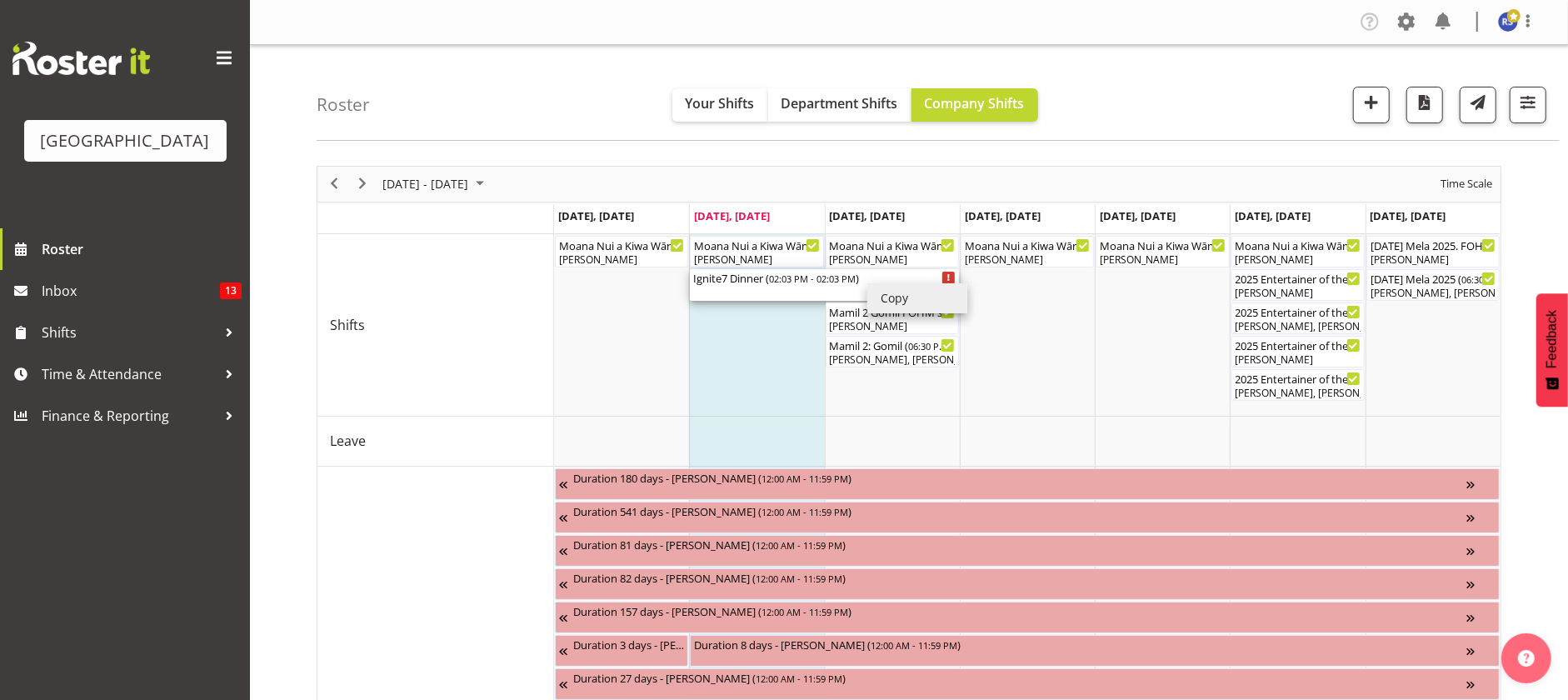
click at [769, 285] on div "Ignite7 Dinner ( 02:03 PM - 02:03 PM )" at bounding box center [824, 278] width 262 height 17
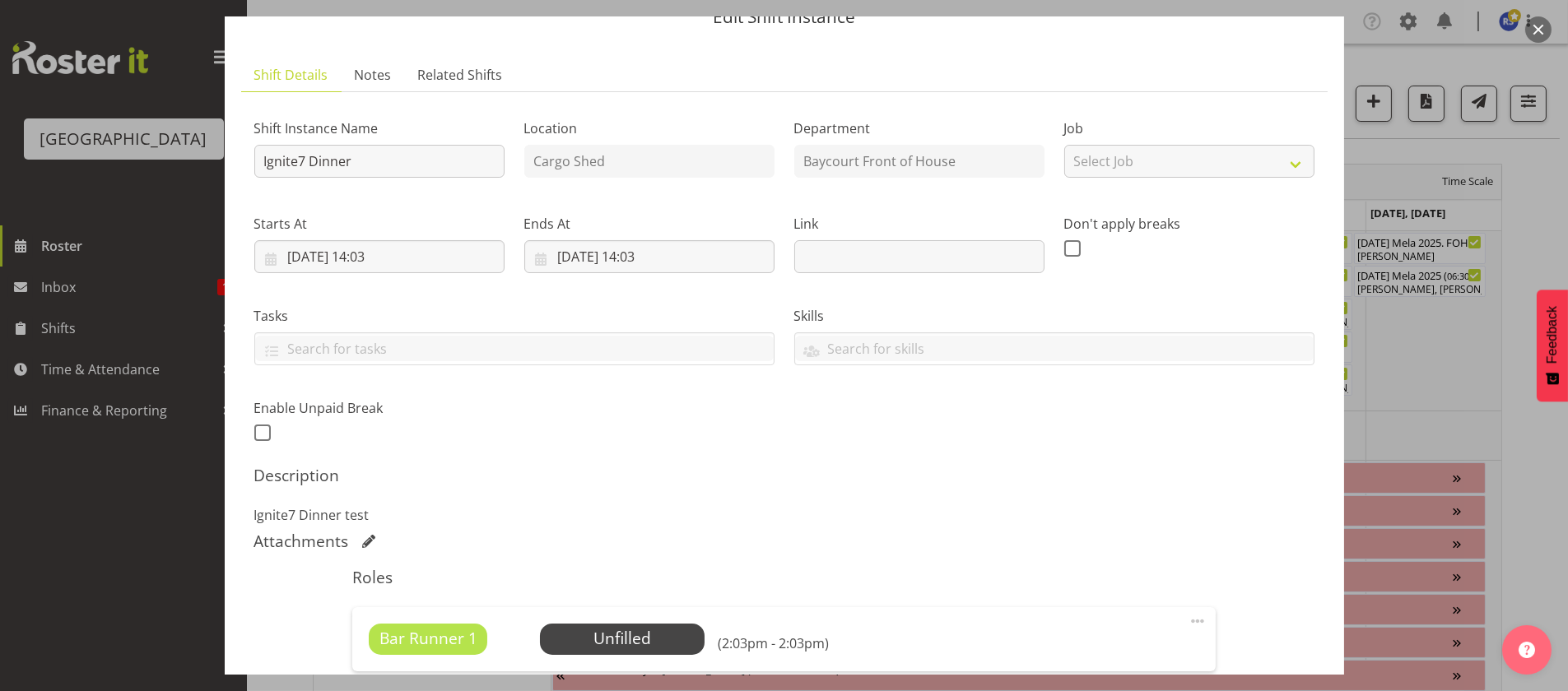
scroll to position [40, 0]
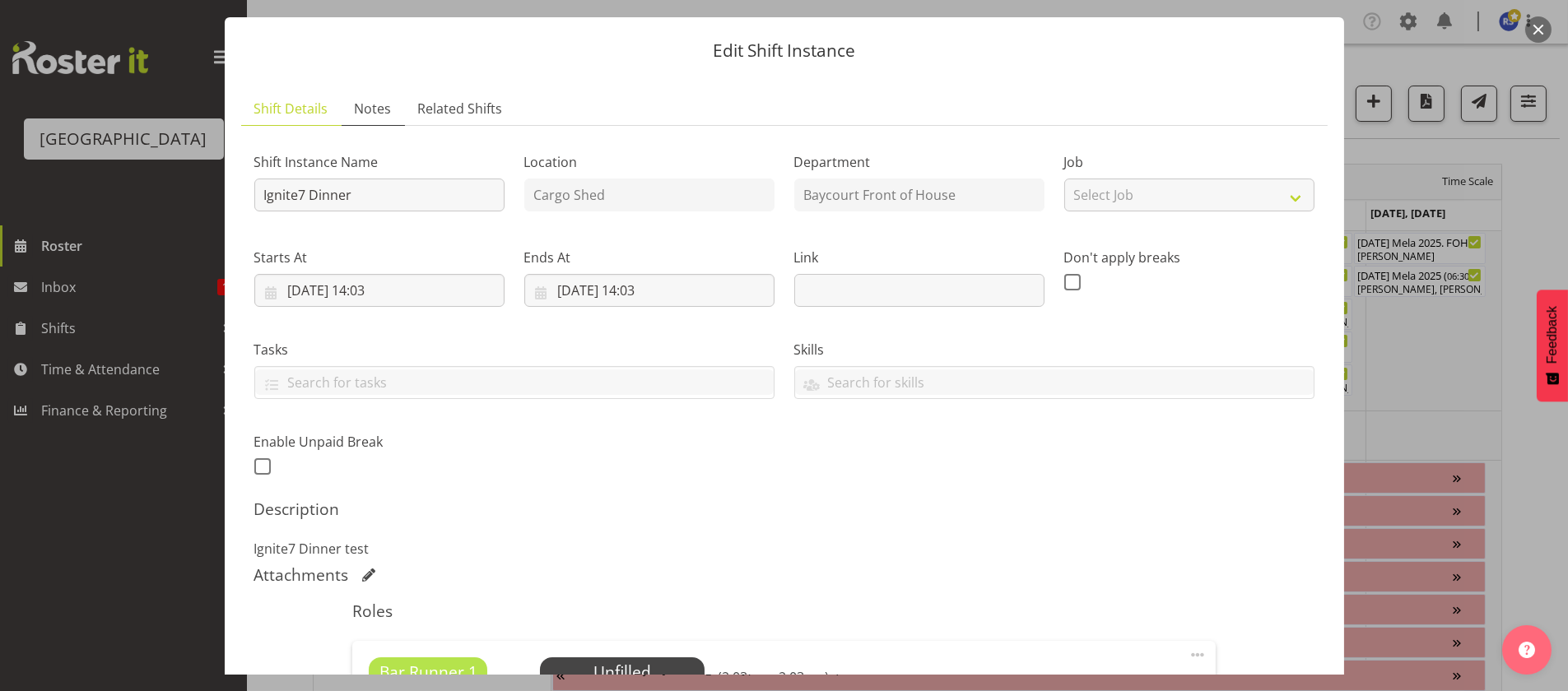
click at [369, 110] on span "Notes" at bounding box center [373, 109] width 37 height 20
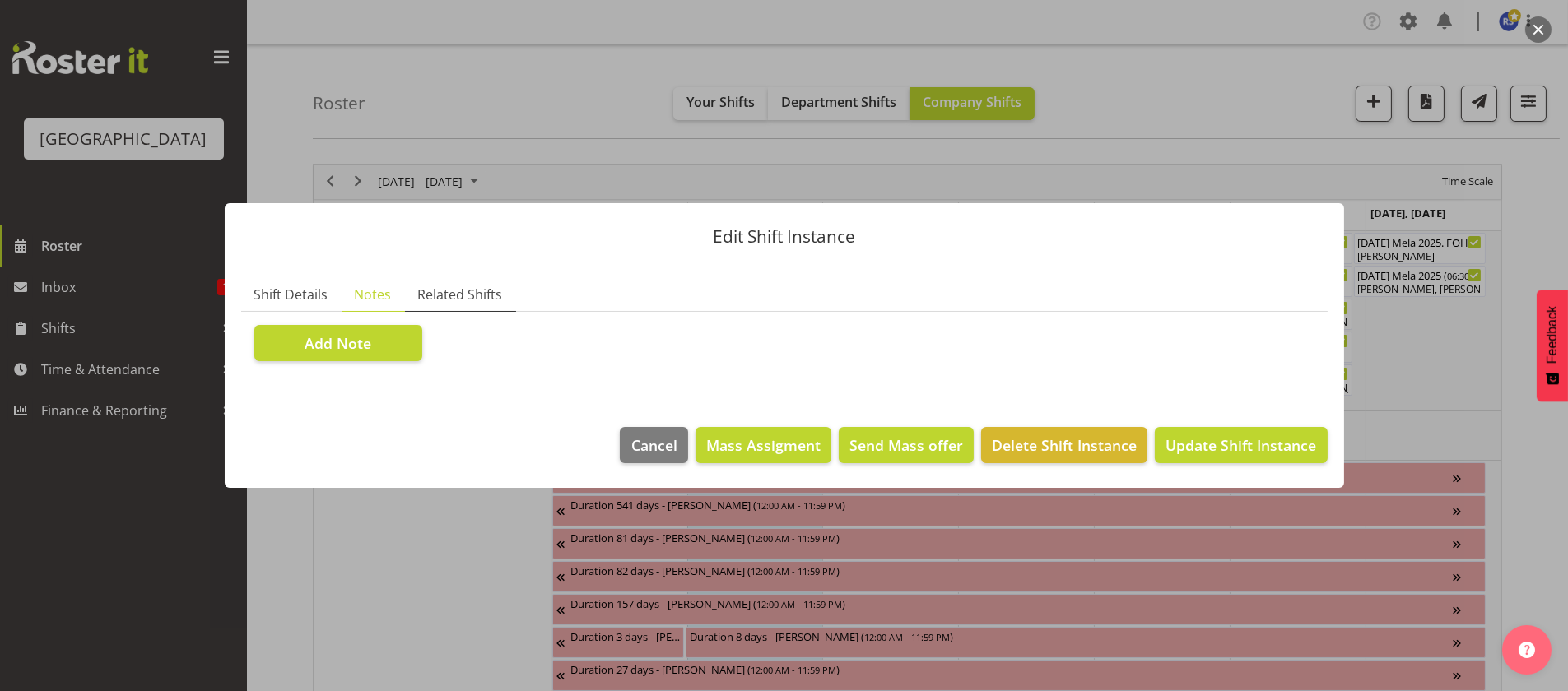
click at [459, 287] on span "Related Shifts" at bounding box center [460, 295] width 85 height 20
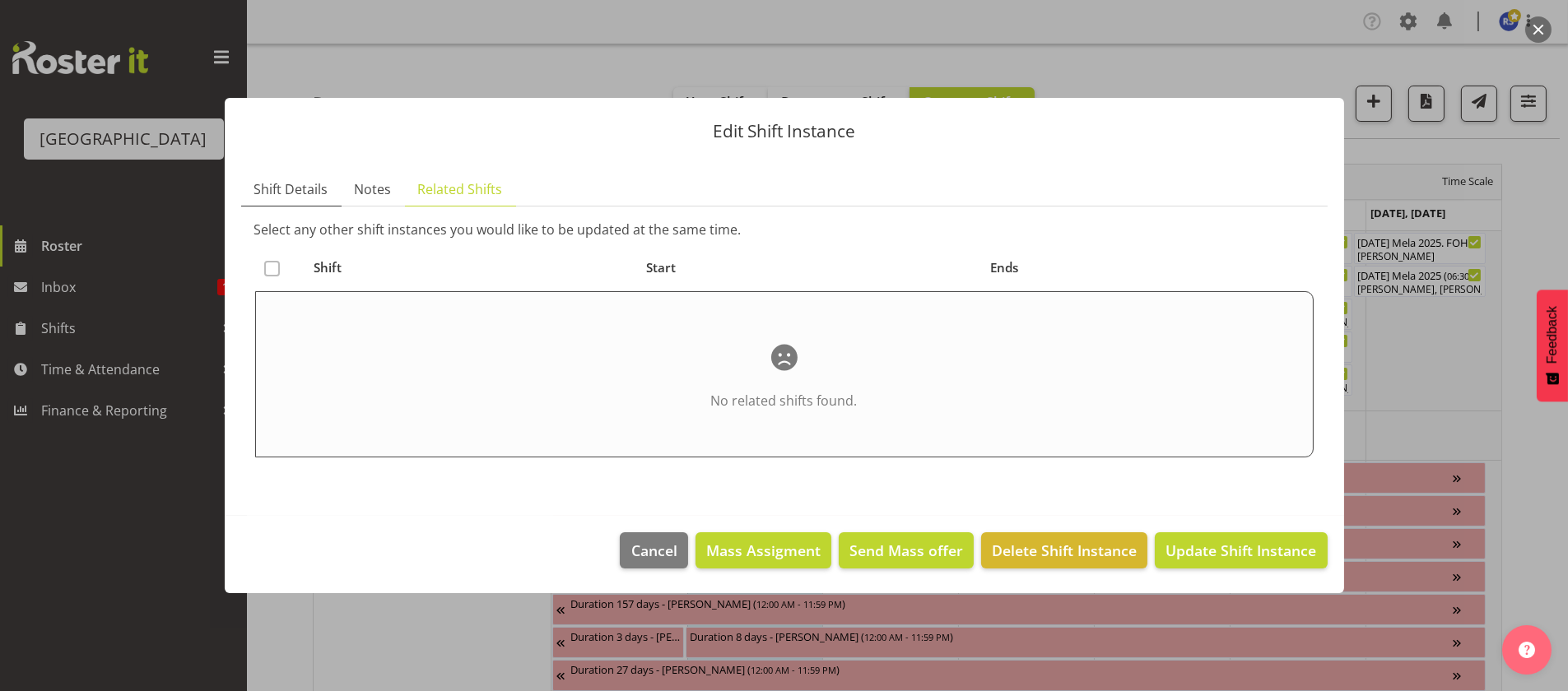
click at [288, 195] on span "Shift Details" at bounding box center [291, 190] width 74 height 20
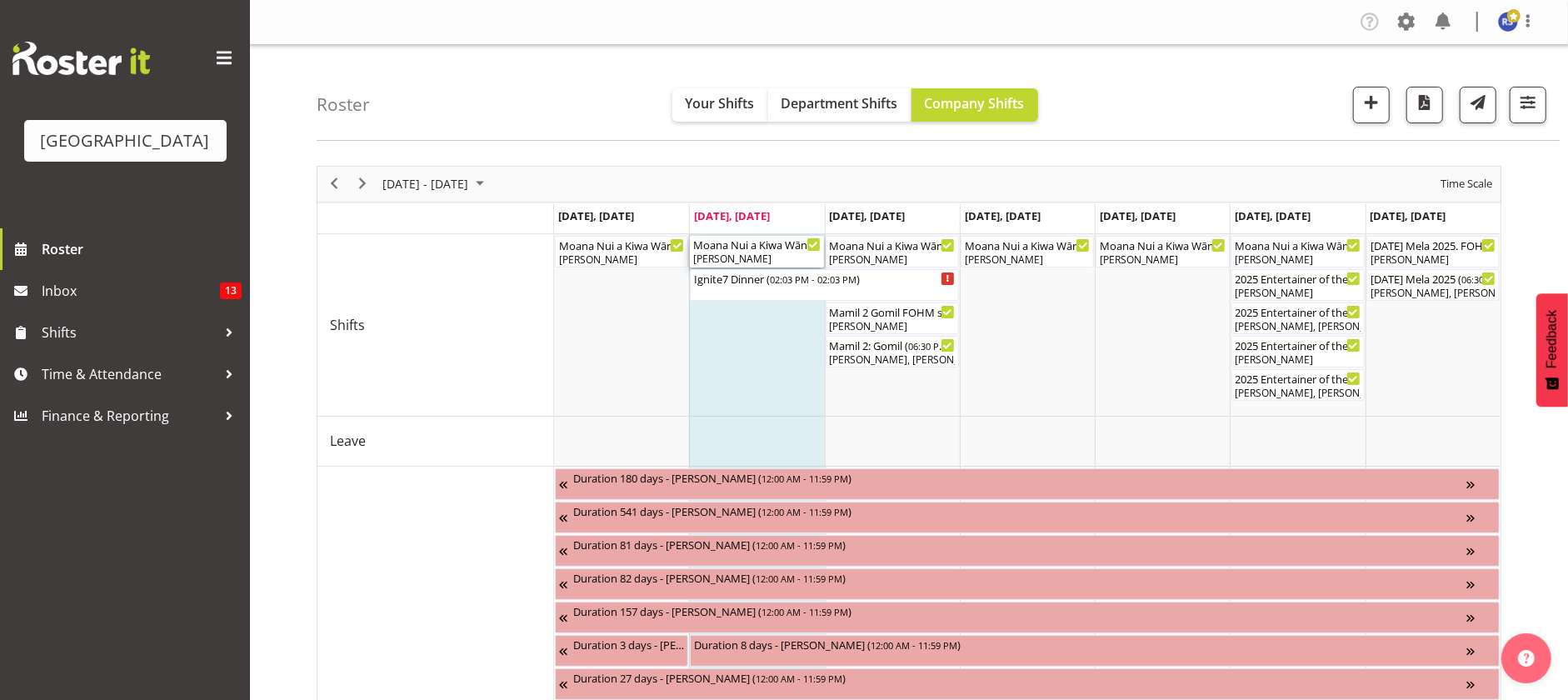
click at [747, 254] on div "[PERSON_NAME]" at bounding box center [756, 259] width 126 height 15
click at [870, 285] on div "Ignite7 Dinner ( 02:03 PM - 02:03 PM )" at bounding box center [824, 278] width 262 height 17
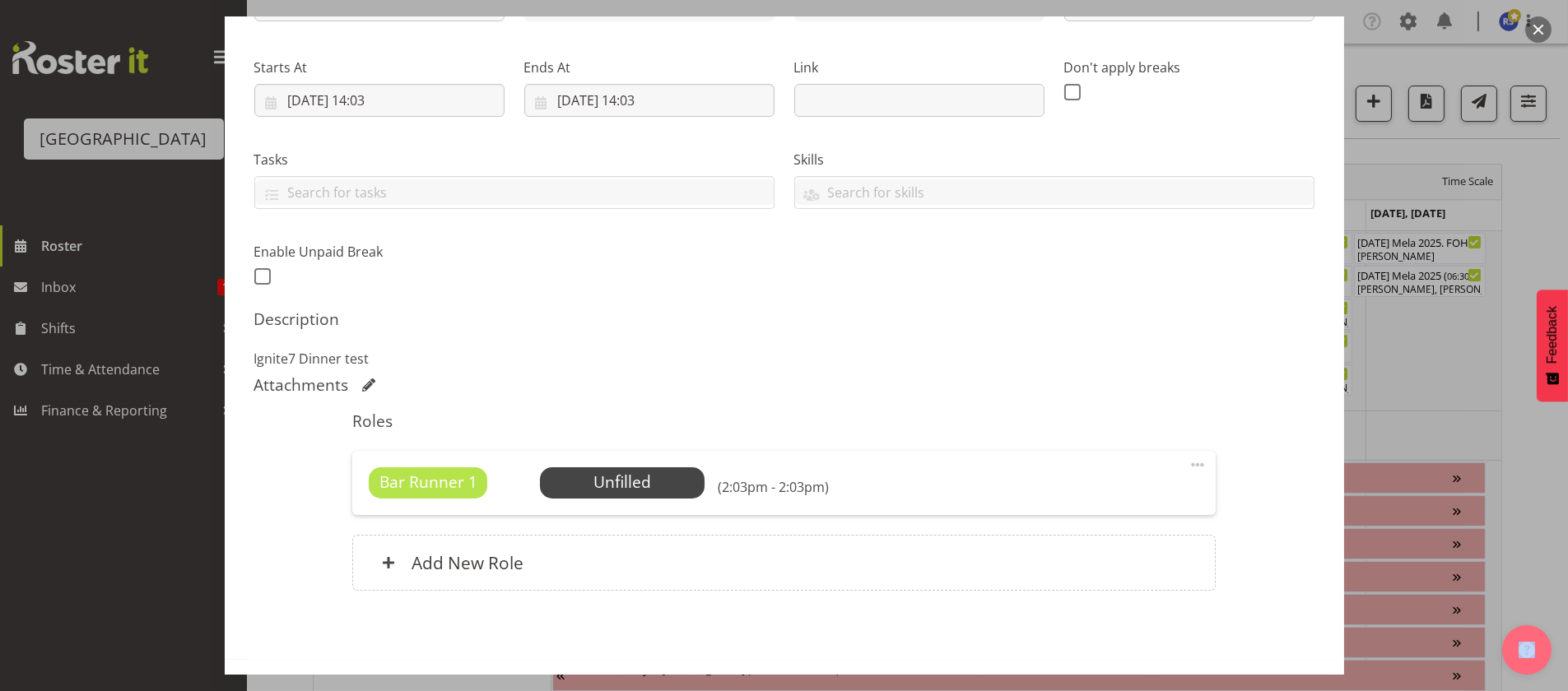
scroll to position [292, 0]
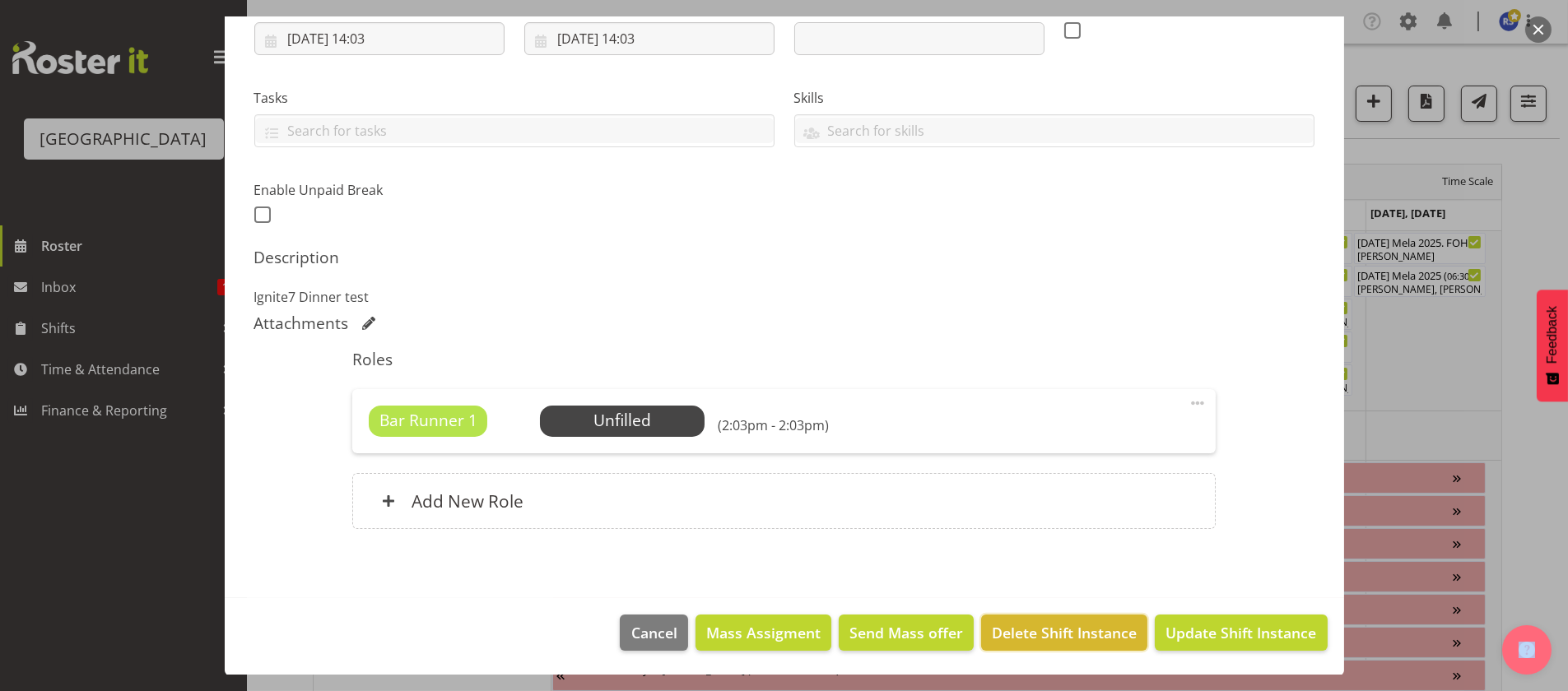
click at [1034, 636] on span "Delete Shift Instance" at bounding box center [1064, 633] width 145 height 22
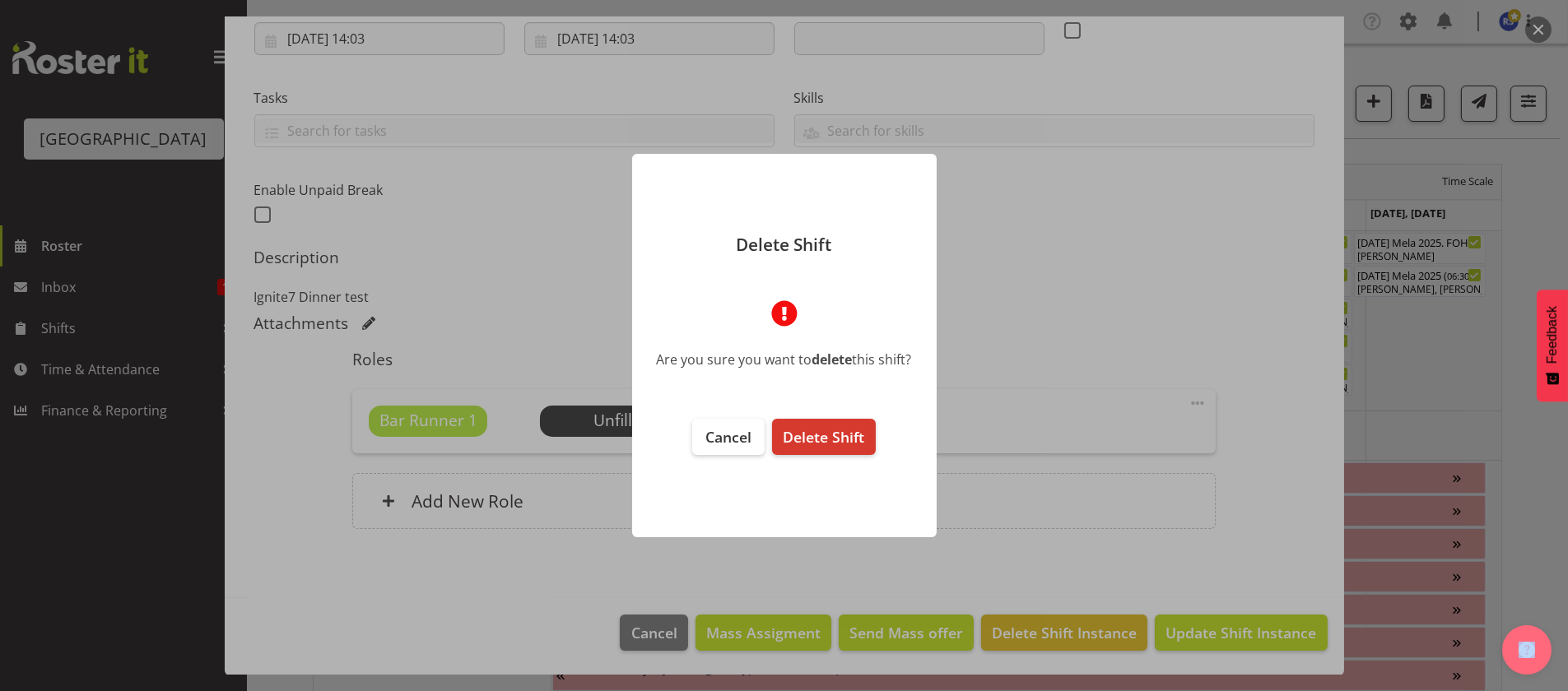
click at [858, 438] on span "Delete Shift" at bounding box center [823, 437] width 81 height 20
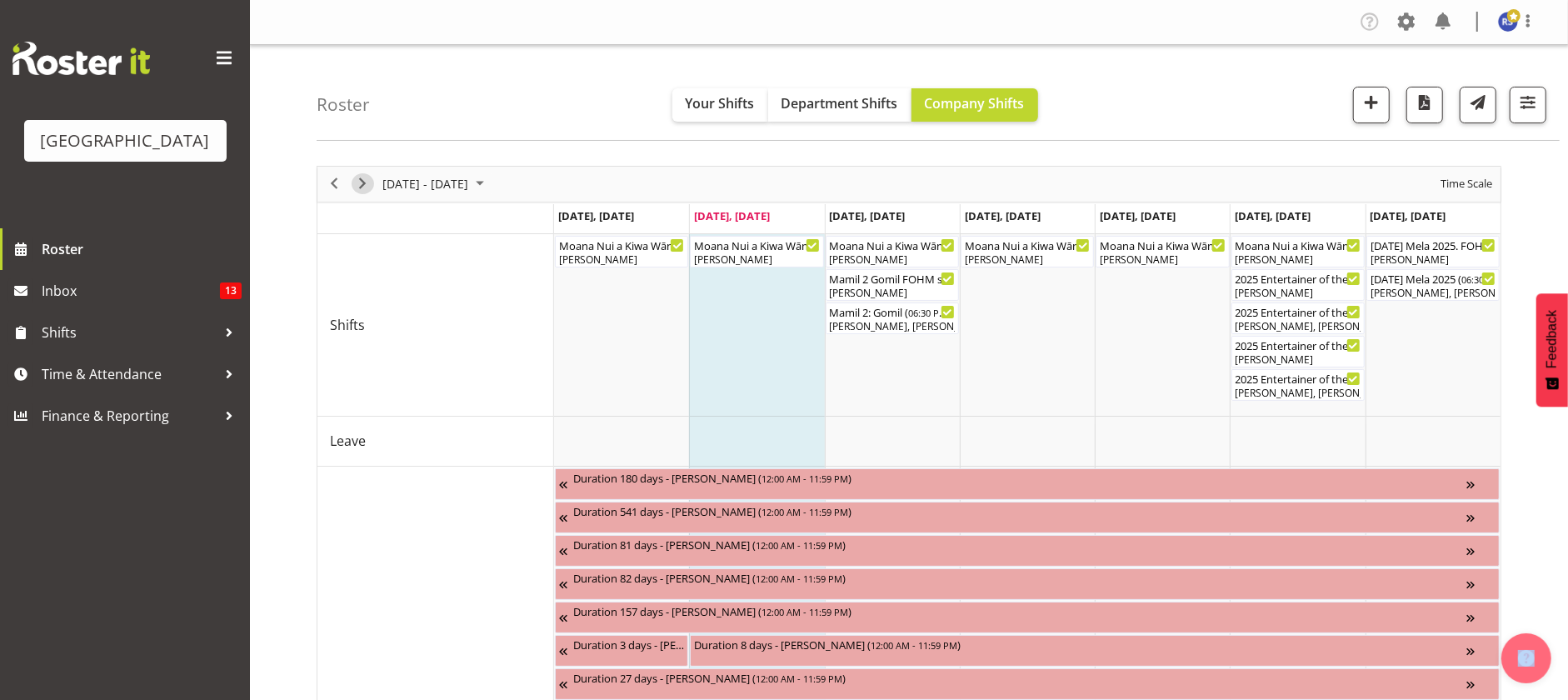
click at [365, 187] on span "Next" at bounding box center [362, 183] width 20 height 21
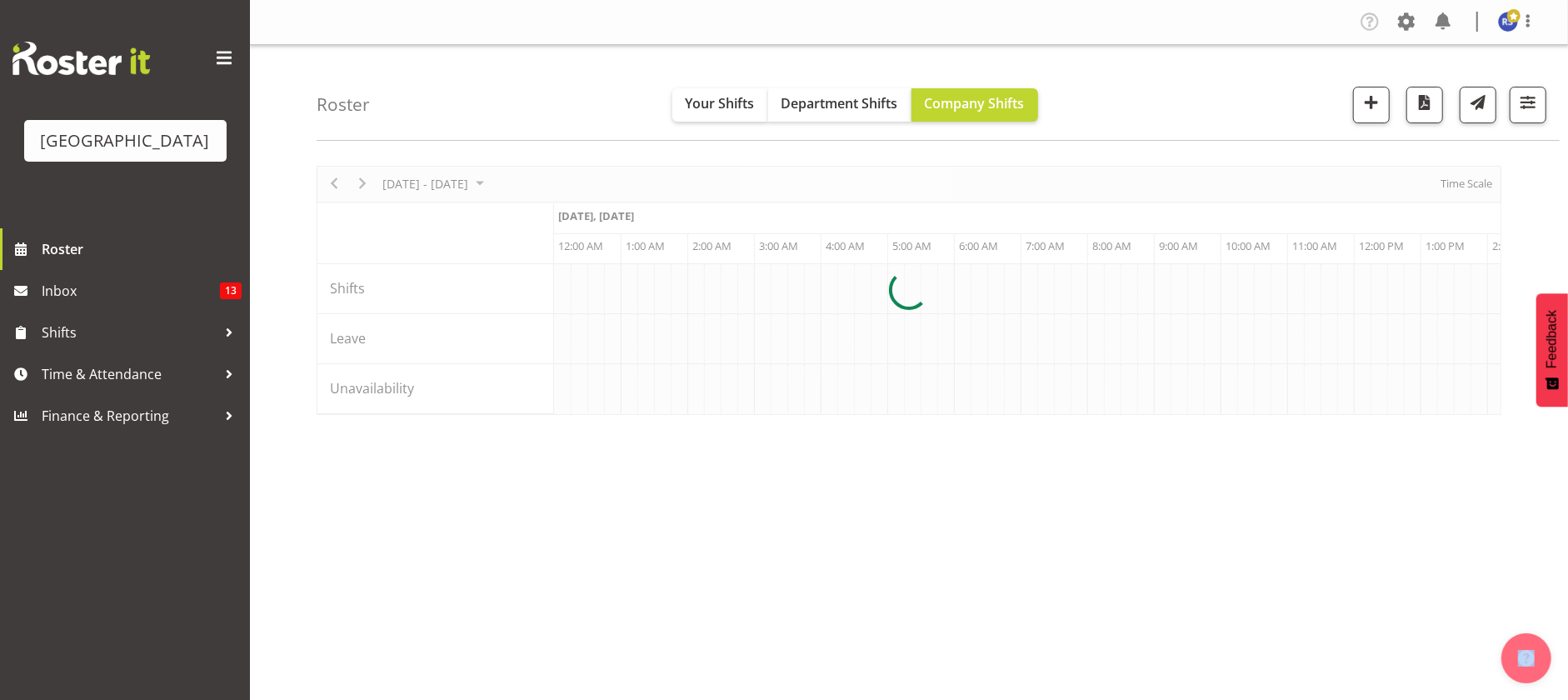
click at [1448, 183] on div at bounding box center [909, 290] width 1185 height 249
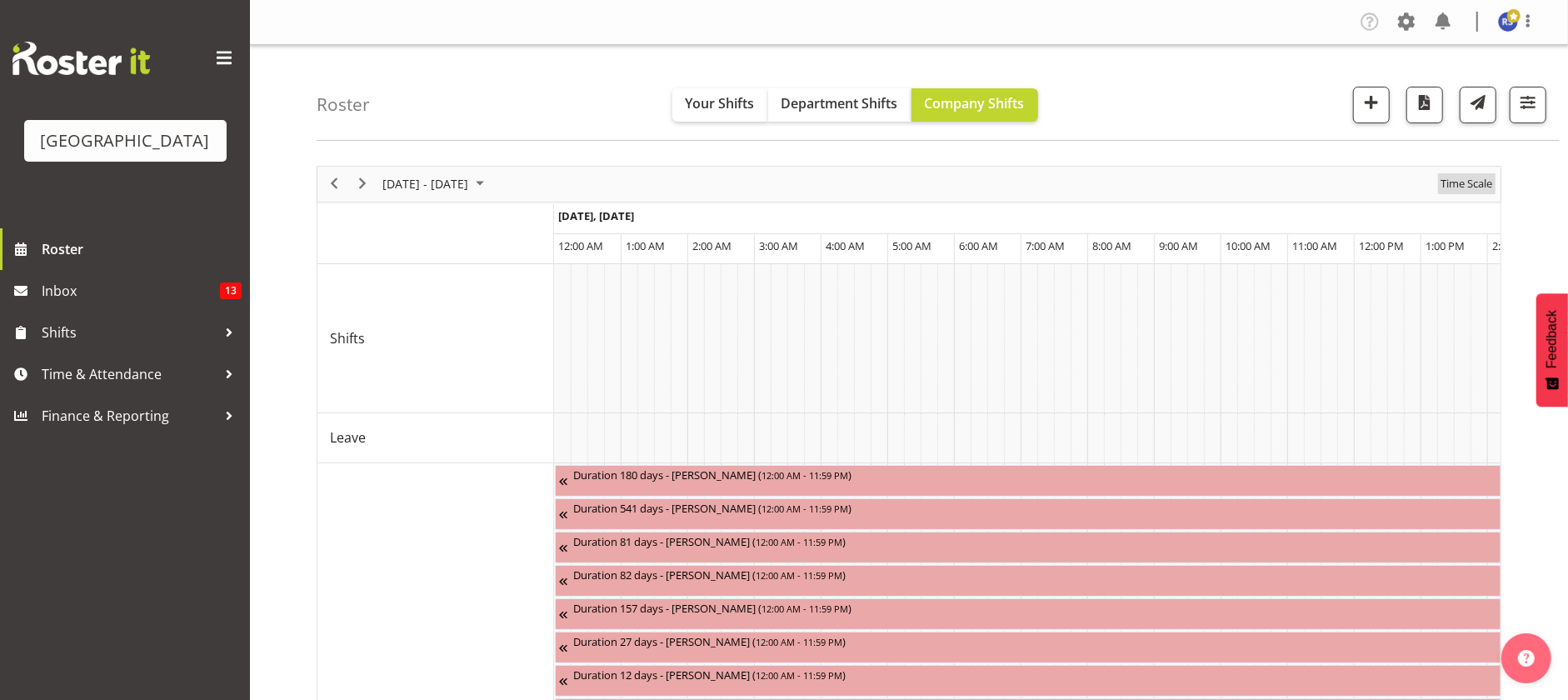
click at [1448, 183] on span "Time Scale" at bounding box center [1466, 183] width 55 height 21
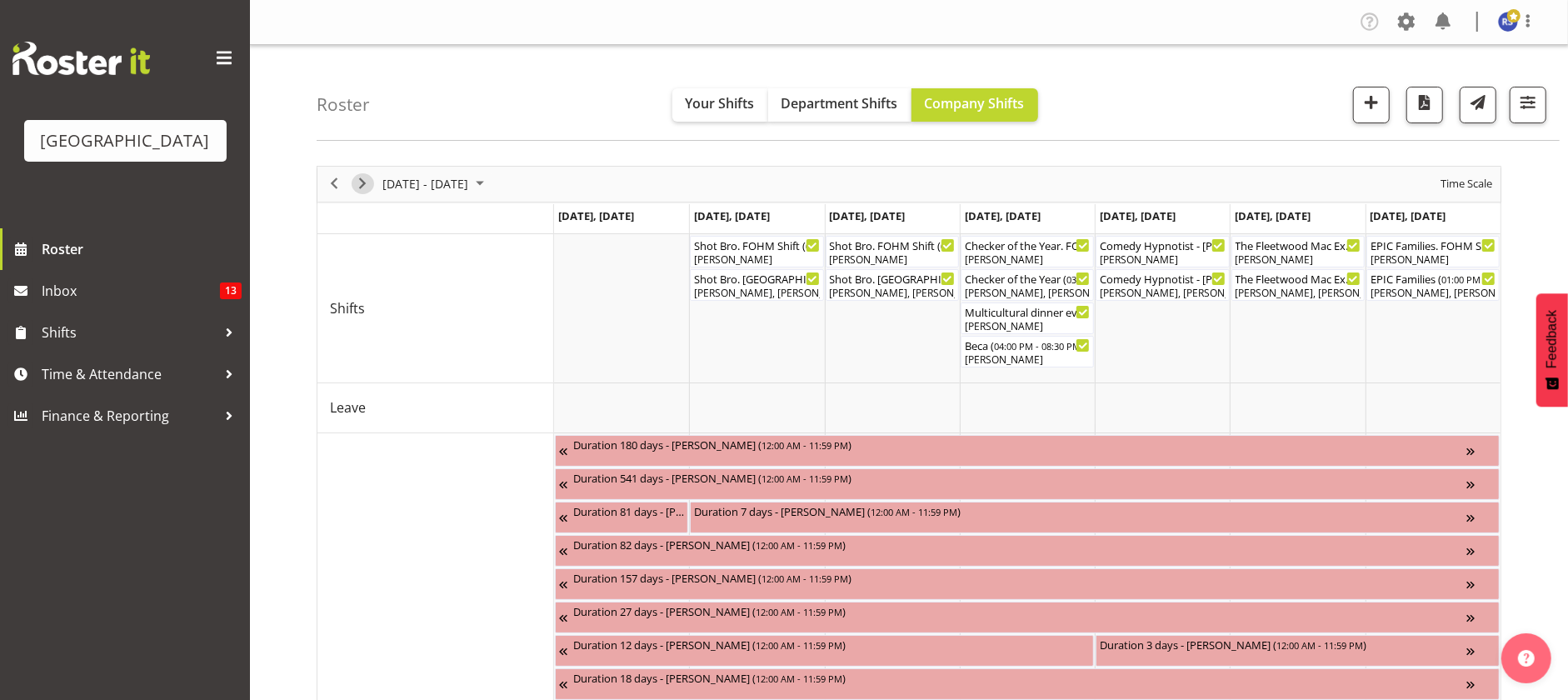
click at [362, 181] on span "Next" at bounding box center [362, 183] width 20 height 21
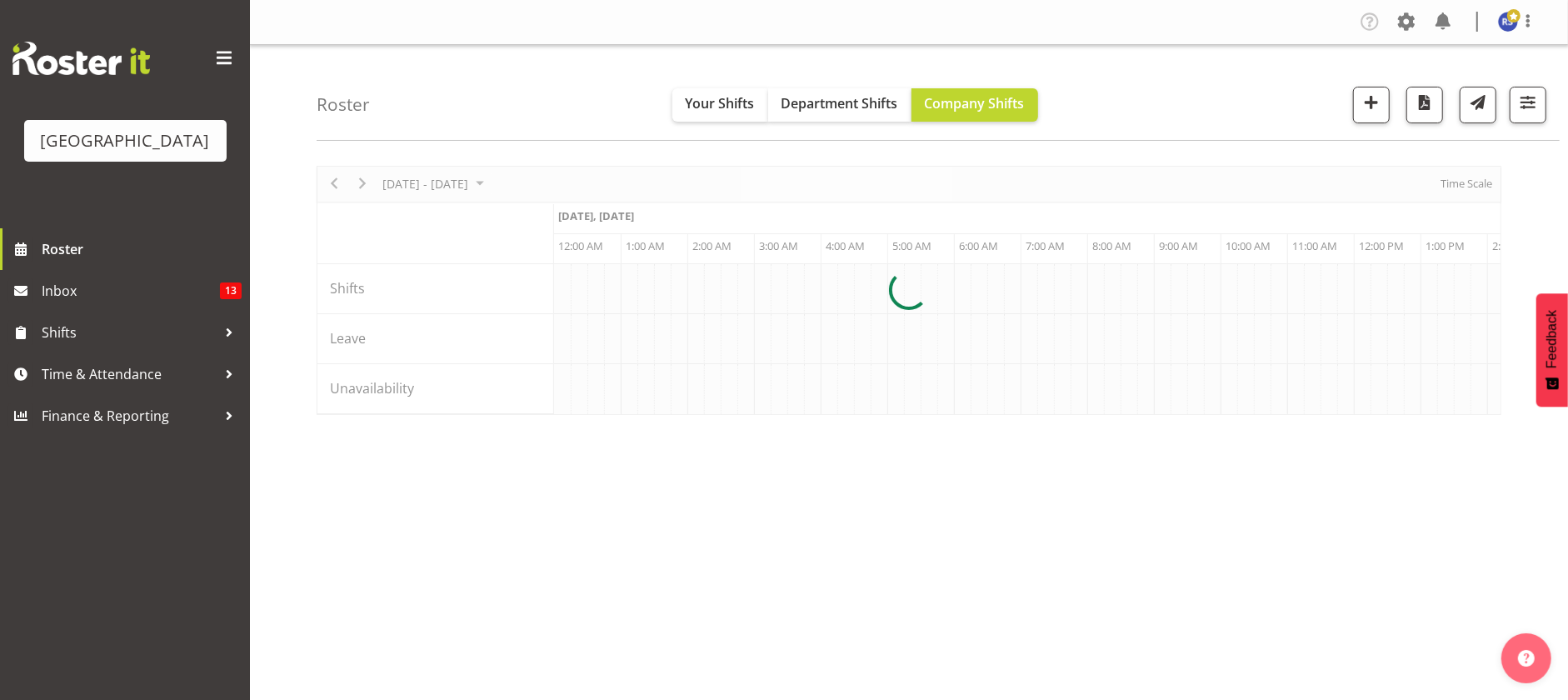
click at [1469, 188] on div at bounding box center [909, 290] width 1185 height 249
click at [1464, 183] on div at bounding box center [909, 290] width 1185 height 249
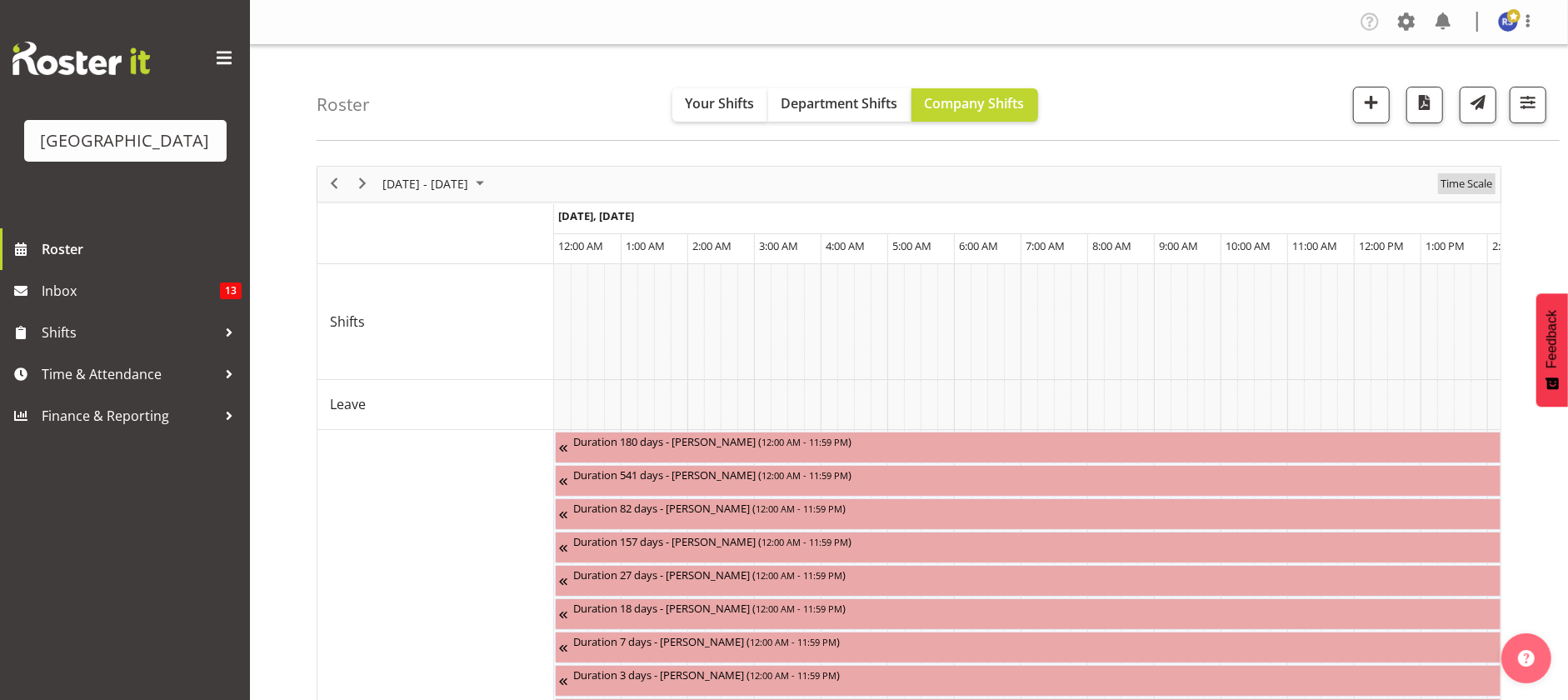
click at [1464, 183] on span "Time Scale" at bounding box center [1466, 183] width 55 height 21
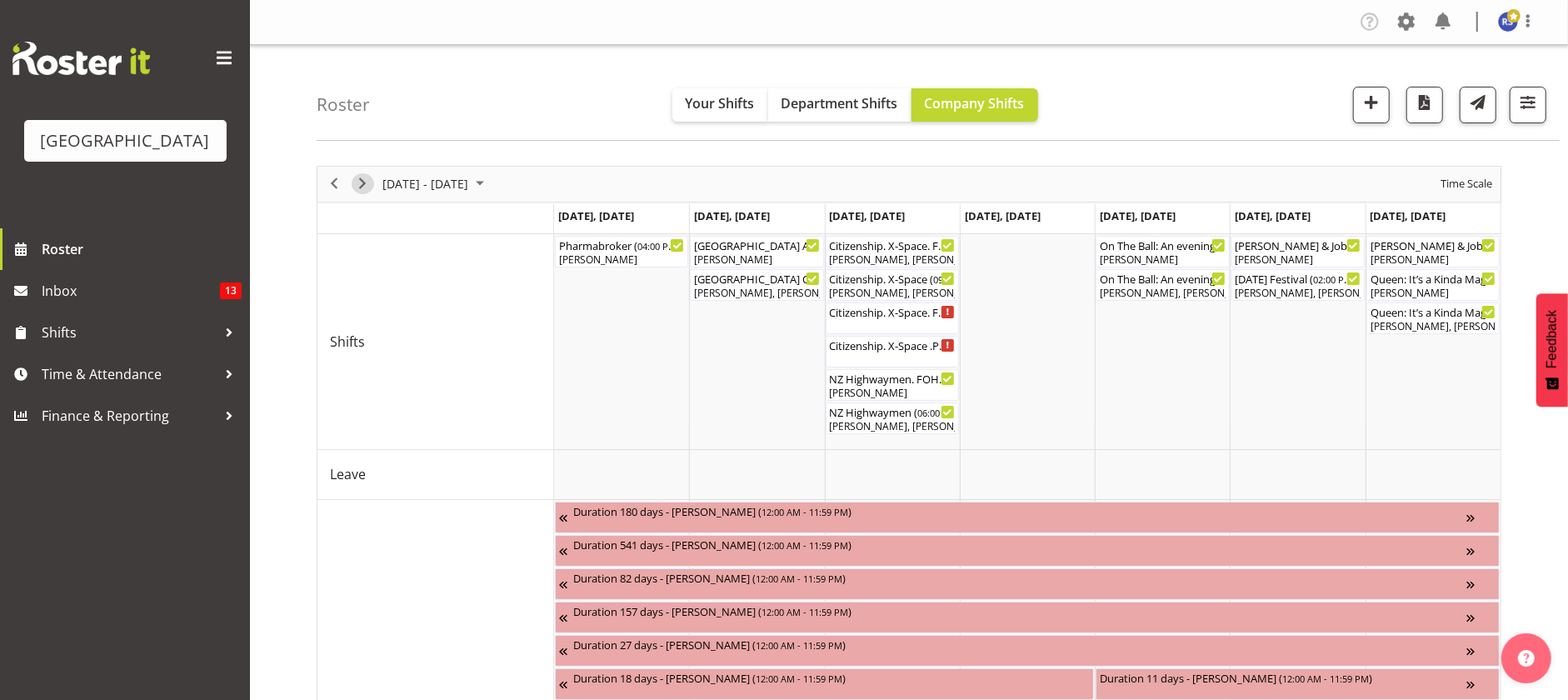
click at [362, 183] on span "Next" at bounding box center [362, 183] width 20 height 21
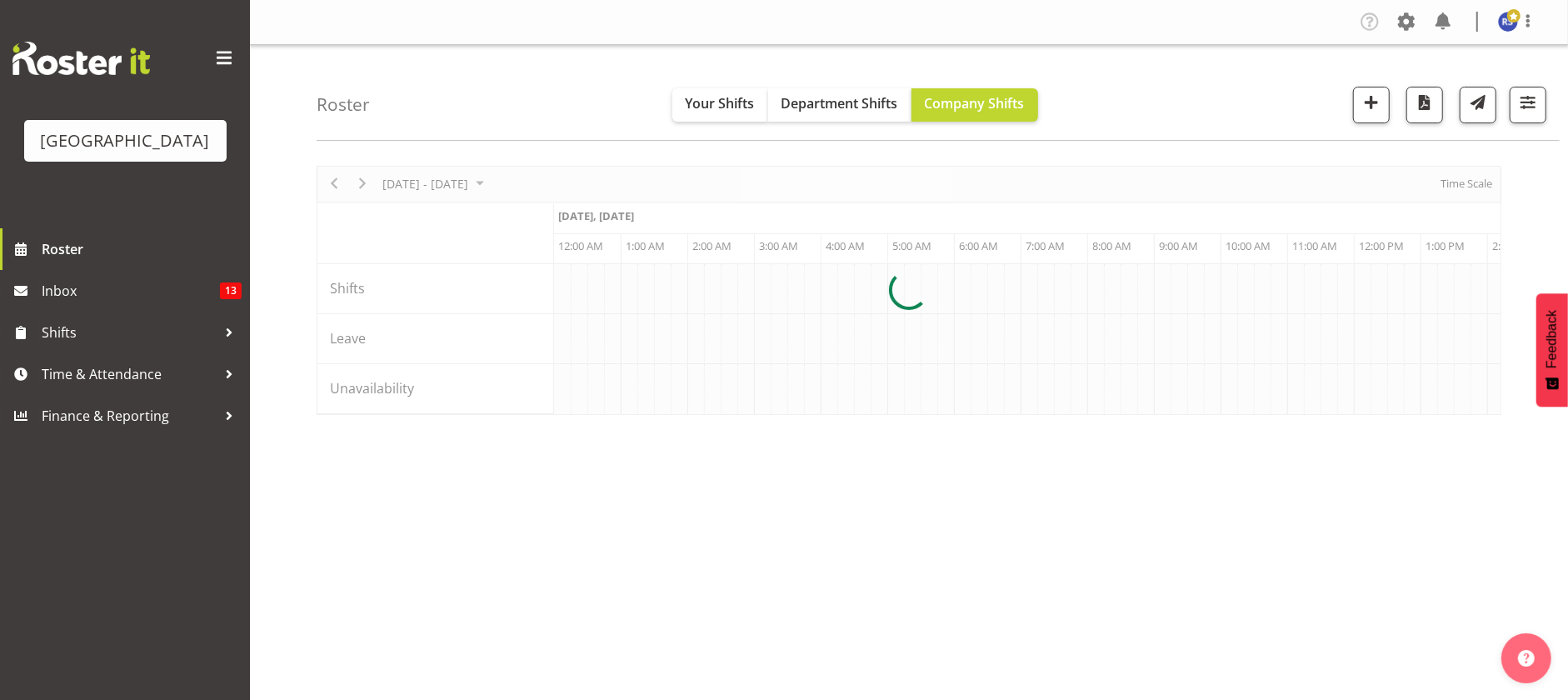
click at [1456, 182] on div at bounding box center [909, 290] width 1185 height 249
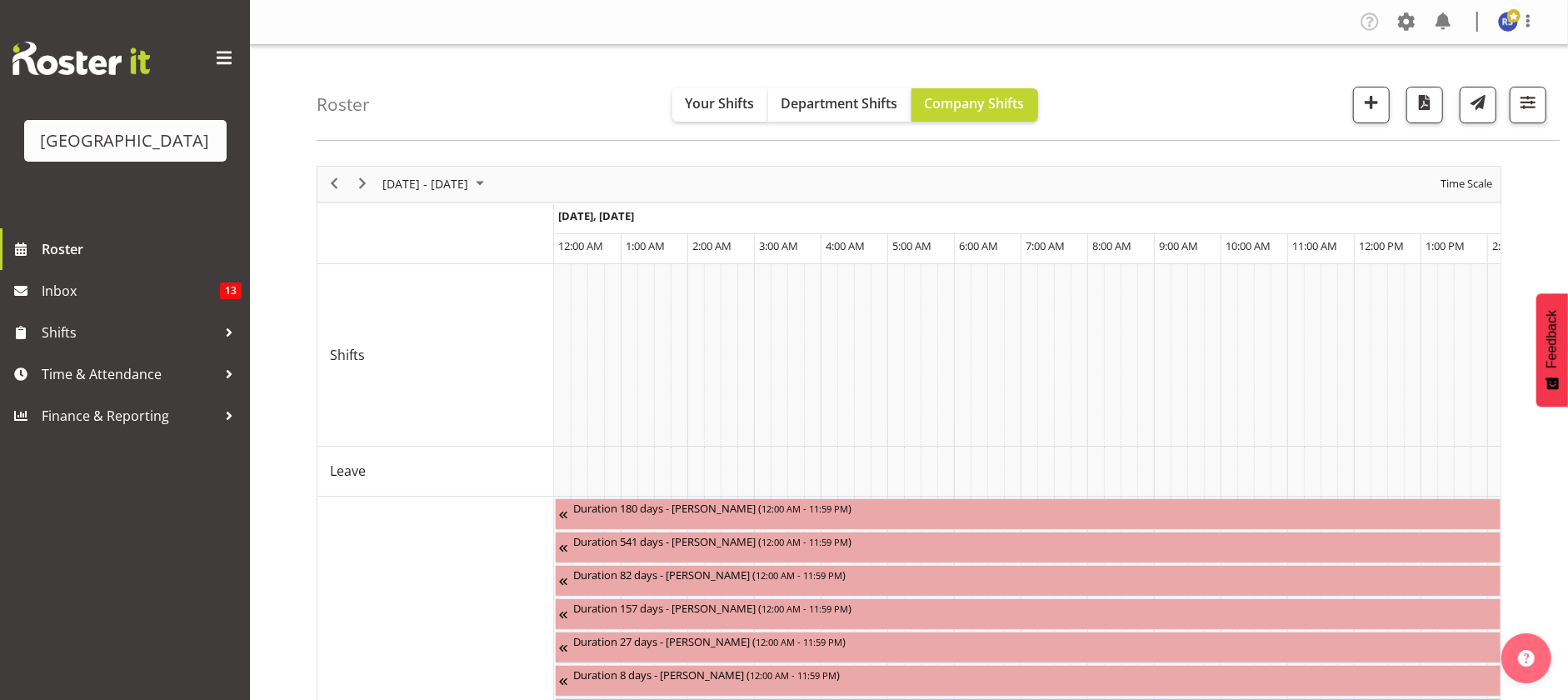
click at [1456, 182] on span "Time Scale" at bounding box center [1466, 183] width 55 height 21
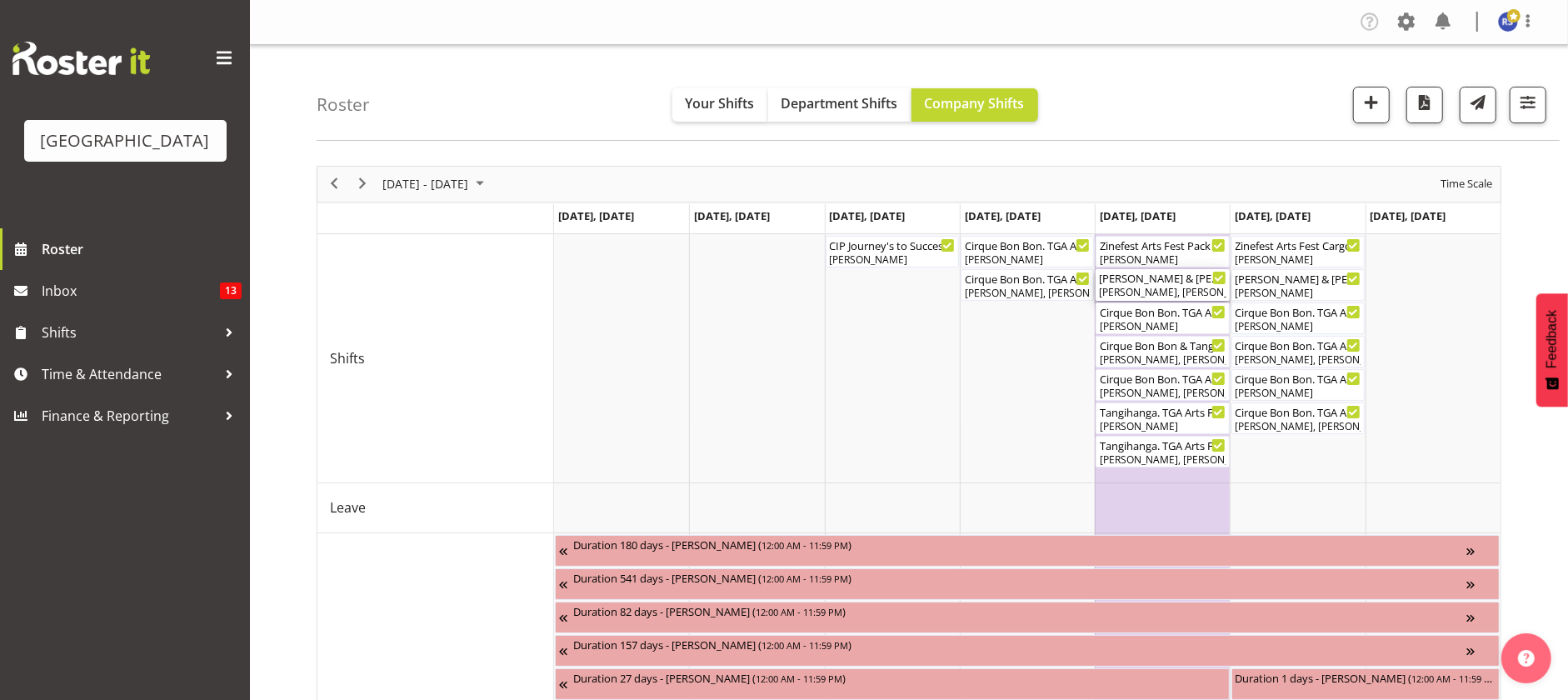
click at [1126, 282] on div "Melissa & Alexander Wedding ( 12:00 PM - 03:00 PM )" at bounding box center [1161, 278] width 126 height 17
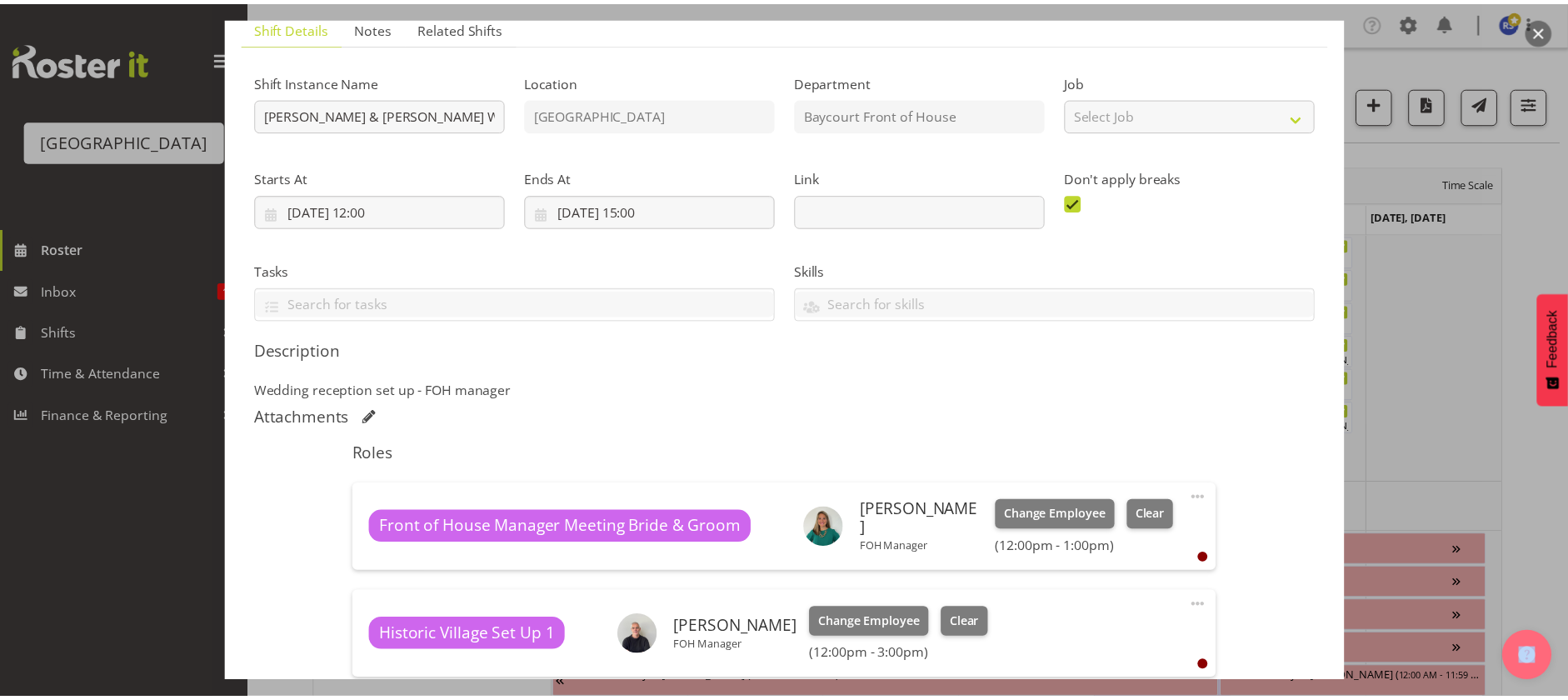
scroll to position [83, 0]
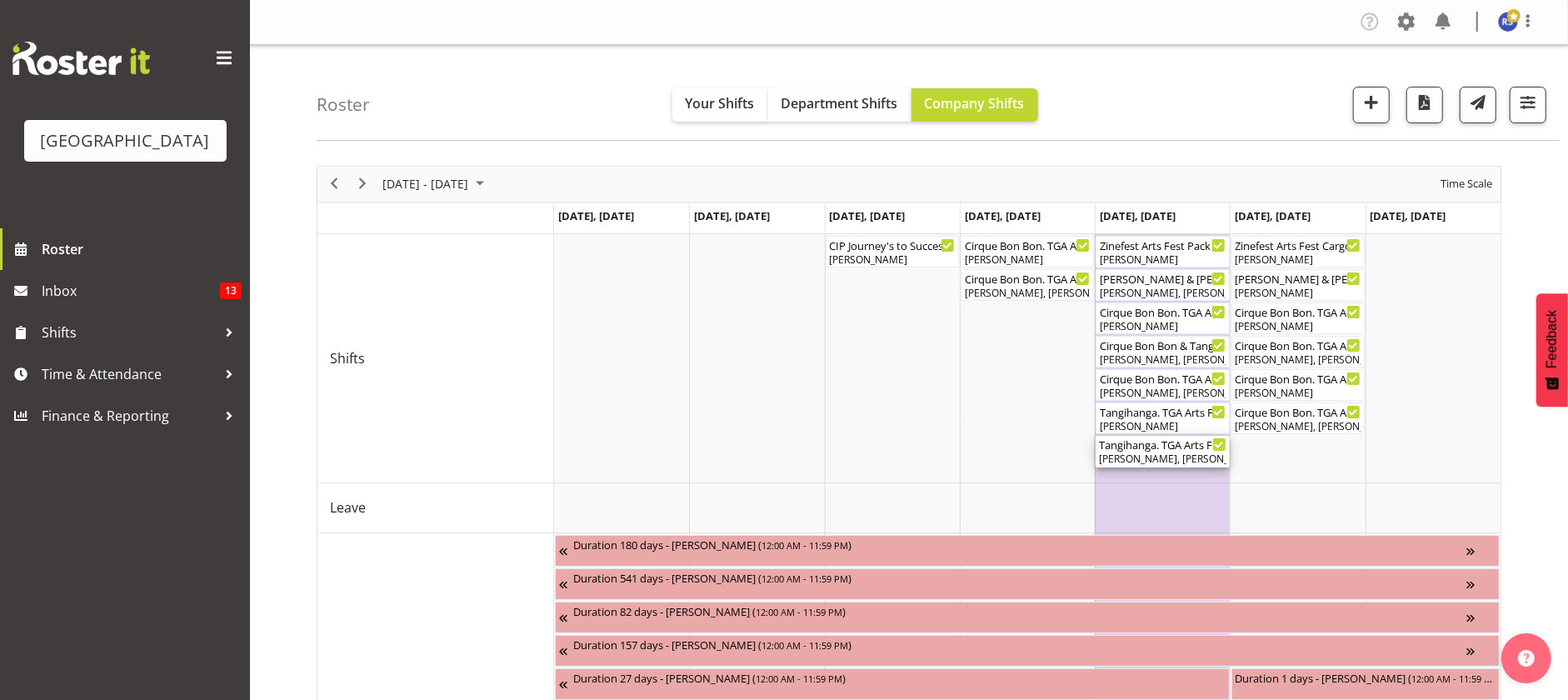
click at [1138, 449] on div "Tangihanga. TGA Arts Fest ( 06:30 PM - 09:15 PM )" at bounding box center [1161, 444] width 126 height 17
click at [0, 0] on div at bounding box center [0, 0] width 0 height 0
click at [362, 184] on span "Next" at bounding box center [362, 183] width 20 height 21
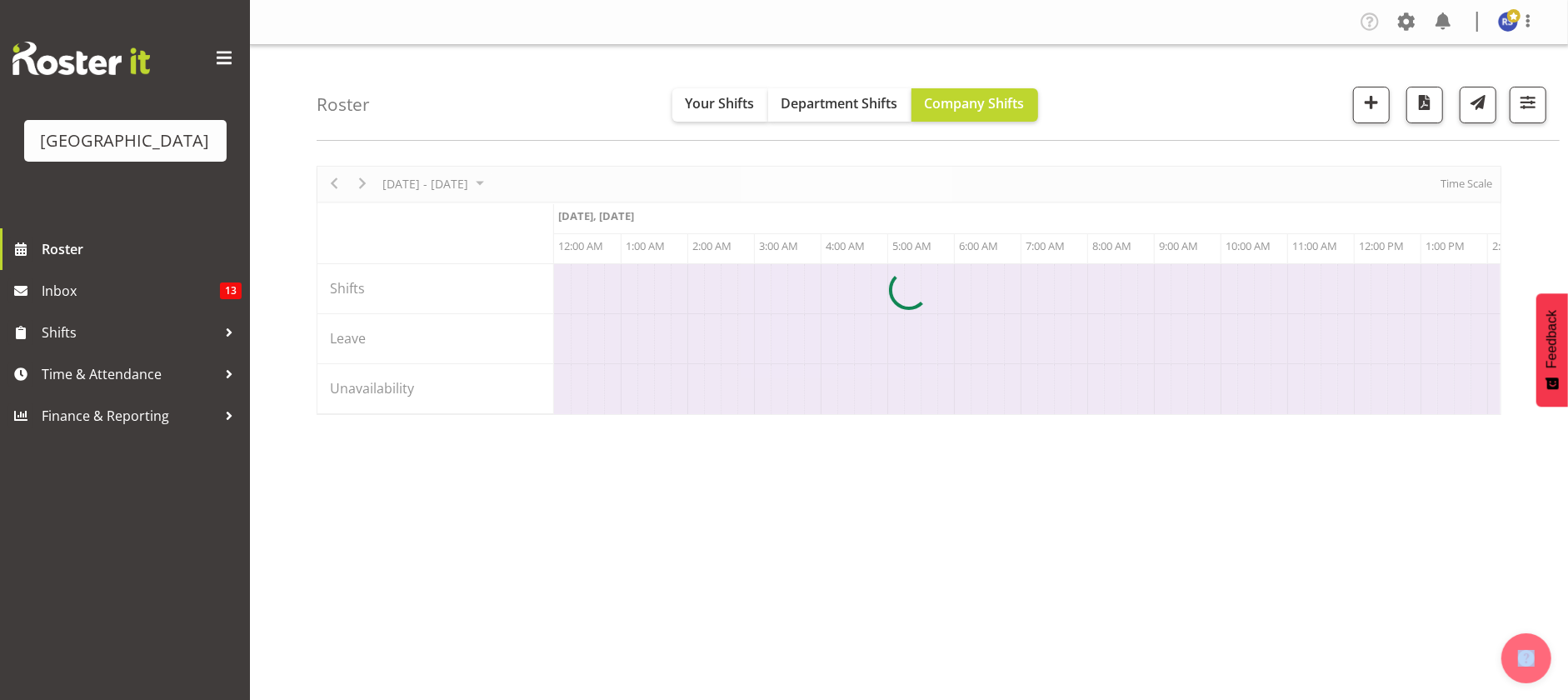
click at [1464, 180] on div at bounding box center [909, 290] width 1185 height 249
click at [1462, 183] on div at bounding box center [909, 290] width 1185 height 249
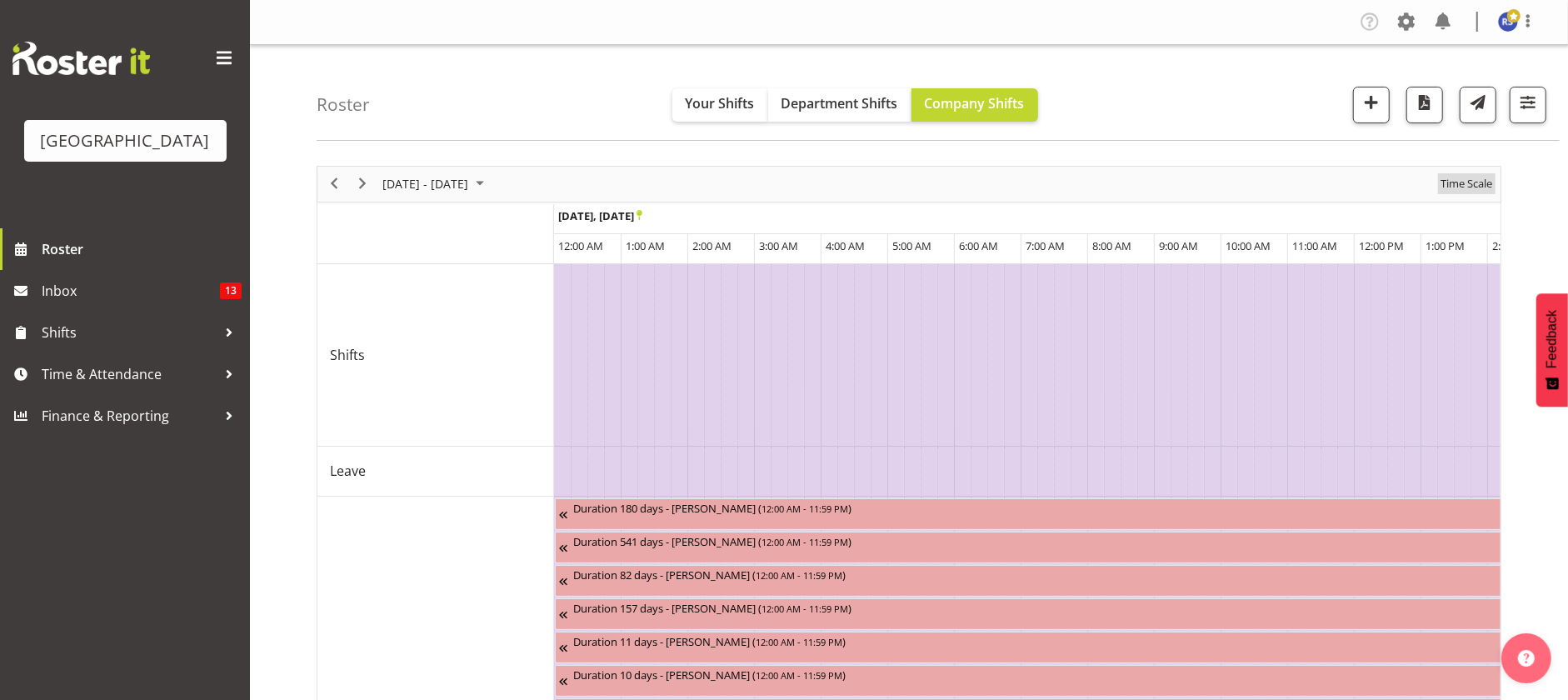
click at [1462, 183] on span "Time Scale" at bounding box center [1466, 183] width 55 height 21
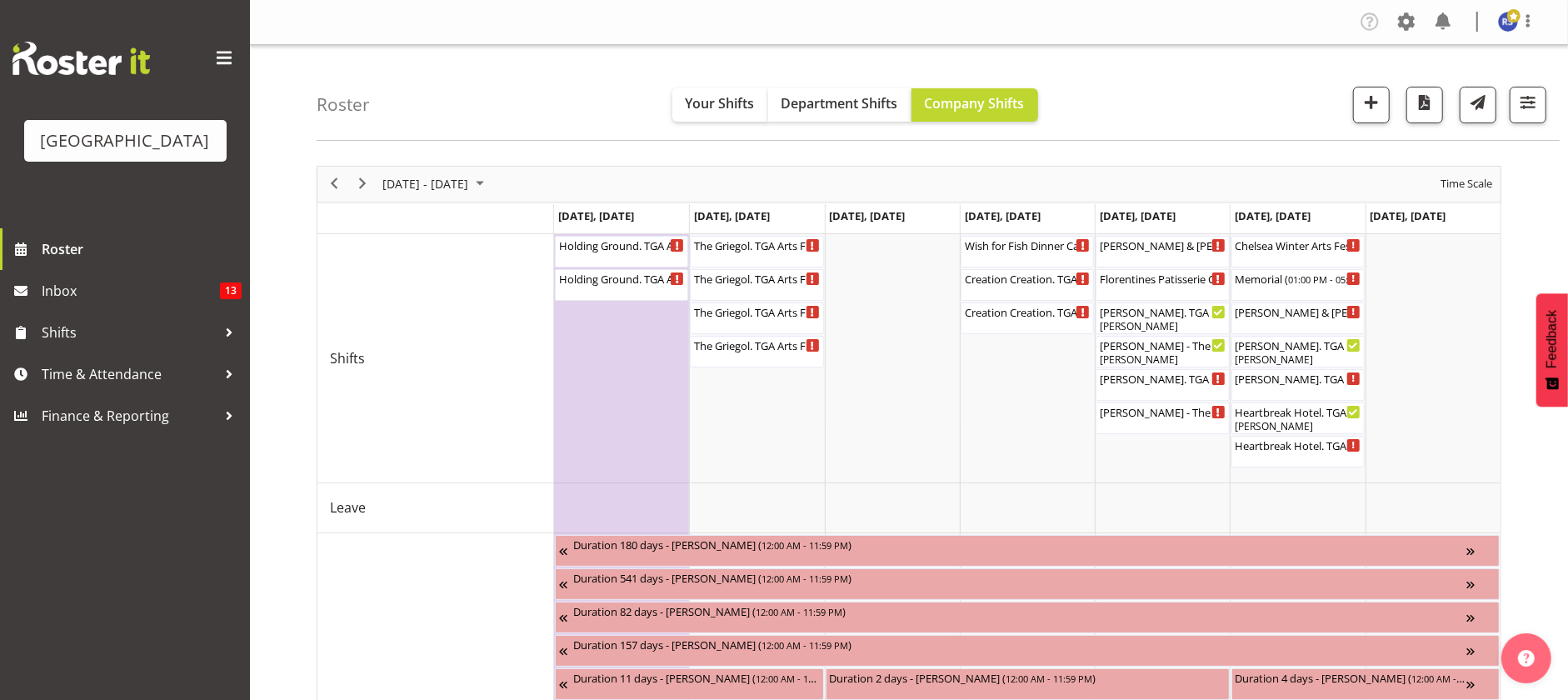
click at [861, 240] on td "Timeline Week of October 28, 2025" at bounding box center [892, 358] width 135 height 249
click at [1374, 104] on span "button" at bounding box center [1372, 103] width 22 height 22
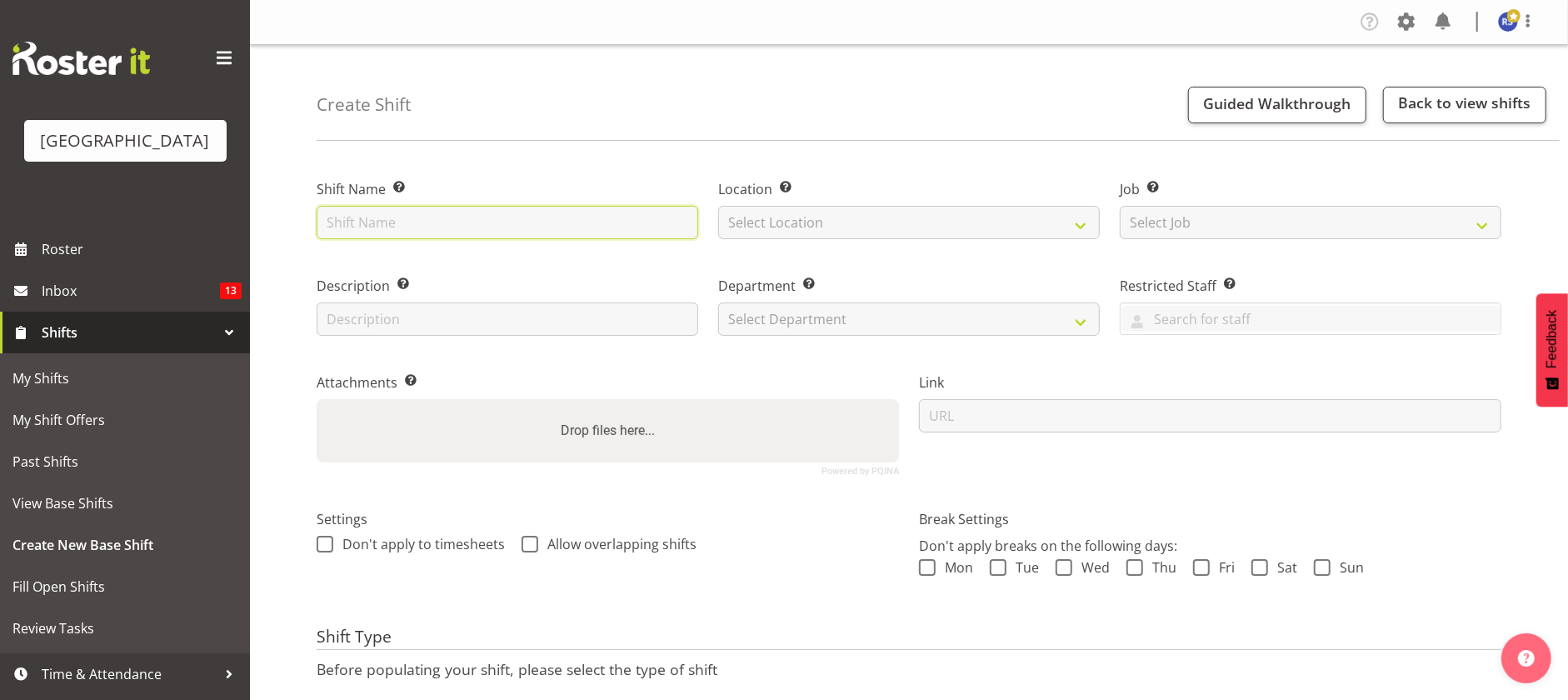
click at [357, 219] on input "text" at bounding box center [507, 222] width 381 height 33
